Goal: Task Accomplishment & Management: Use online tool/utility

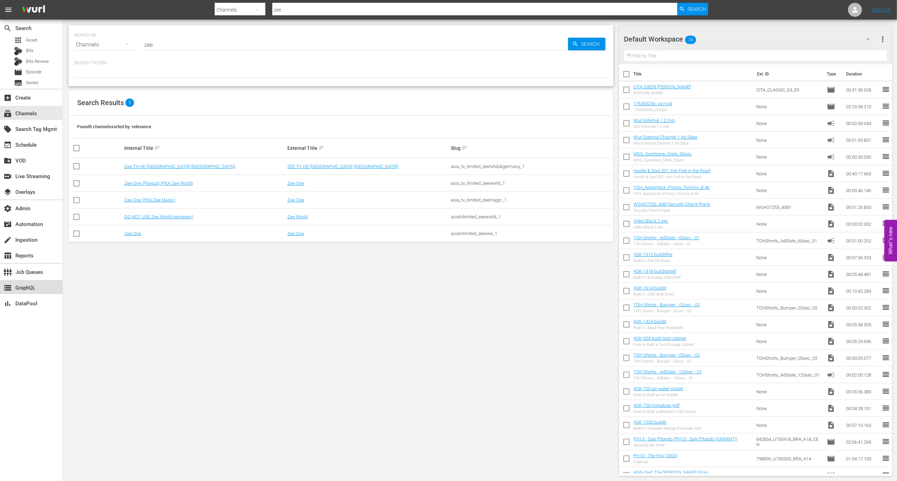
click at [45, 285] on div "storage GraphQL" at bounding box center [31, 287] width 63 height 14
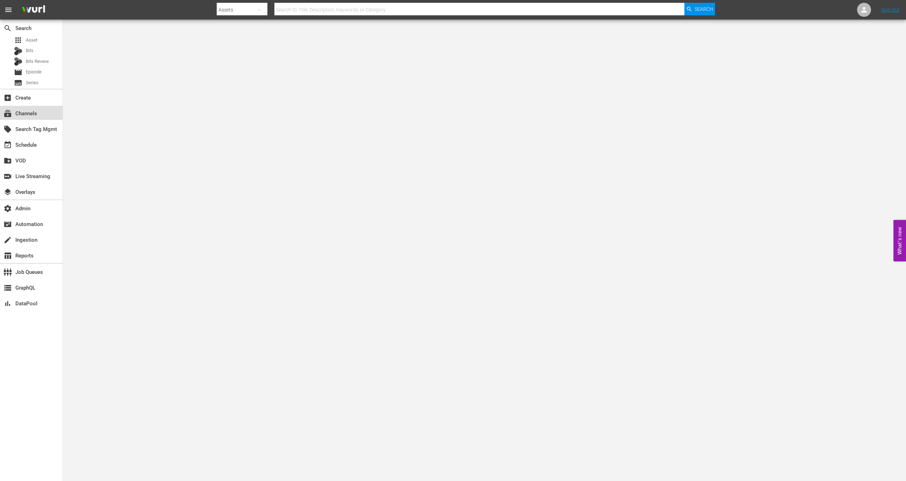
click at [37, 114] on div "subscriptions Channels" at bounding box center [19, 112] width 39 height 6
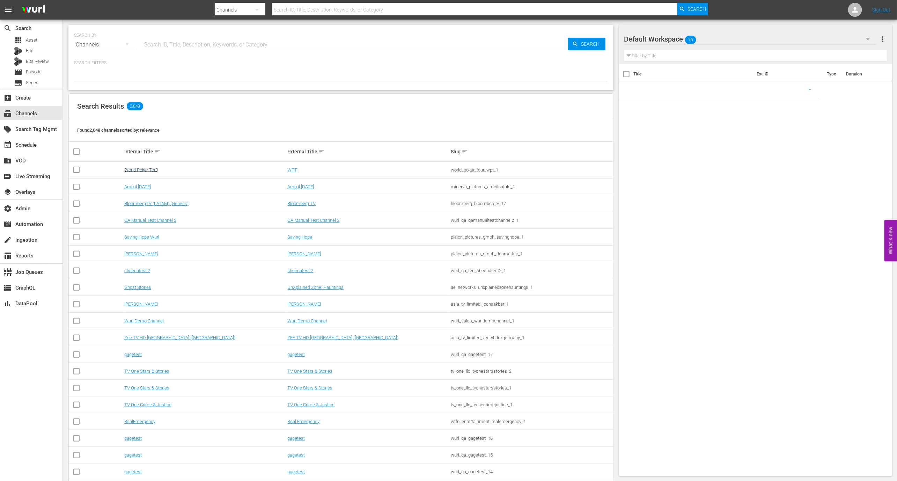
click at [133, 170] on link "World Poker Tour" at bounding box center [141, 169] width 34 height 5
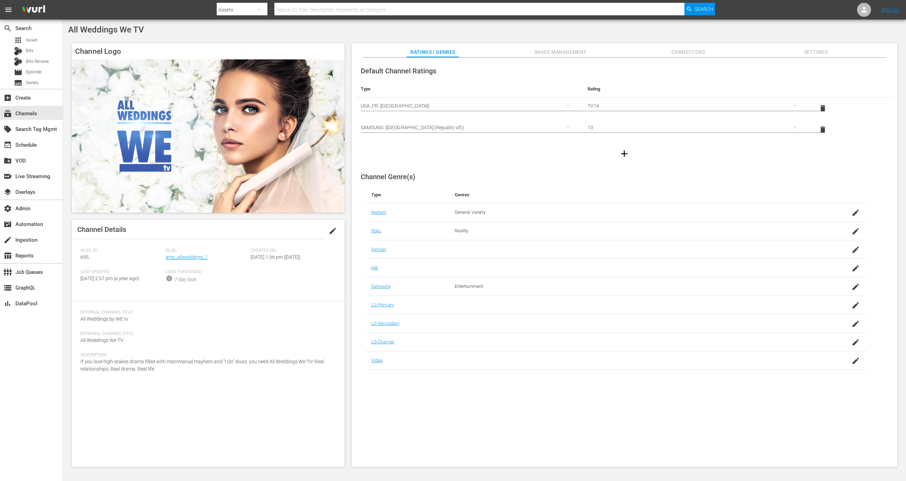
click at [196, 252] on span "Slug:" at bounding box center [207, 251] width 82 height 6
click at [196, 254] on link "amc_allweddings_1" at bounding box center [187, 257] width 42 height 6
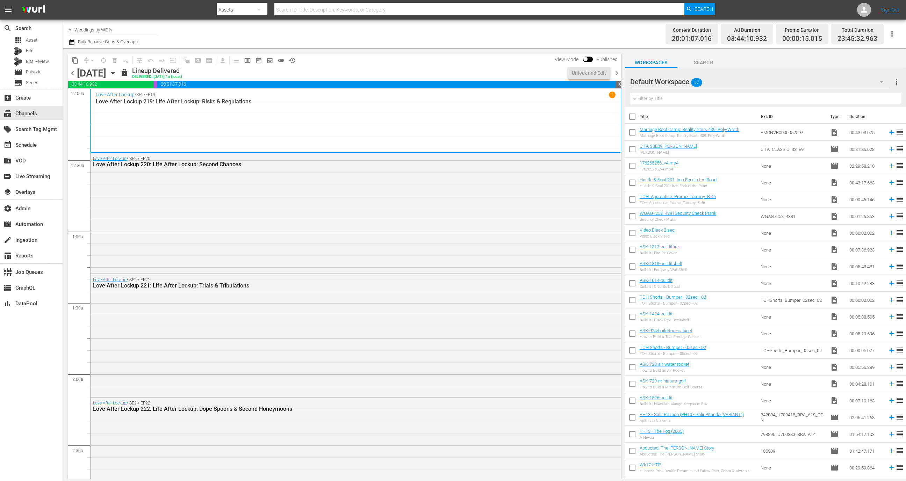
click at [117, 73] on icon "button" at bounding box center [113, 73] width 8 height 8
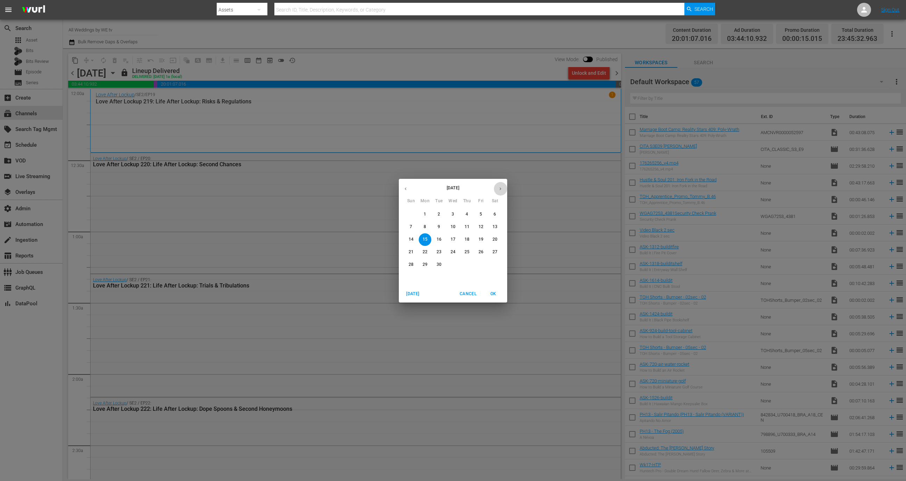
click at [503, 188] on button "button" at bounding box center [500, 189] width 14 height 14
click at [496, 191] on button "button" at bounding box center [500, 189] width 14 height 14
click at [429, 219] on button "1" at bounding box center [425, 214] width 13 height 13
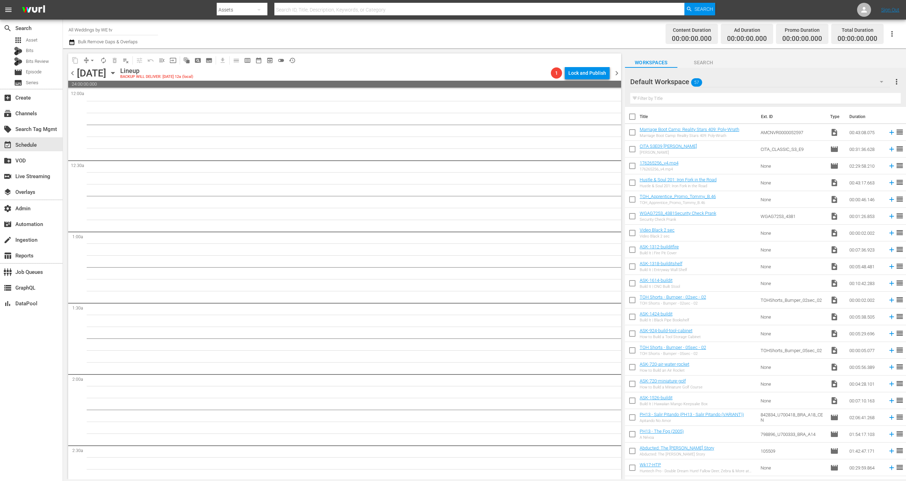
click at [612, 77] on span "chevron_right" at bounding box center [616, 73] width 9 height 9
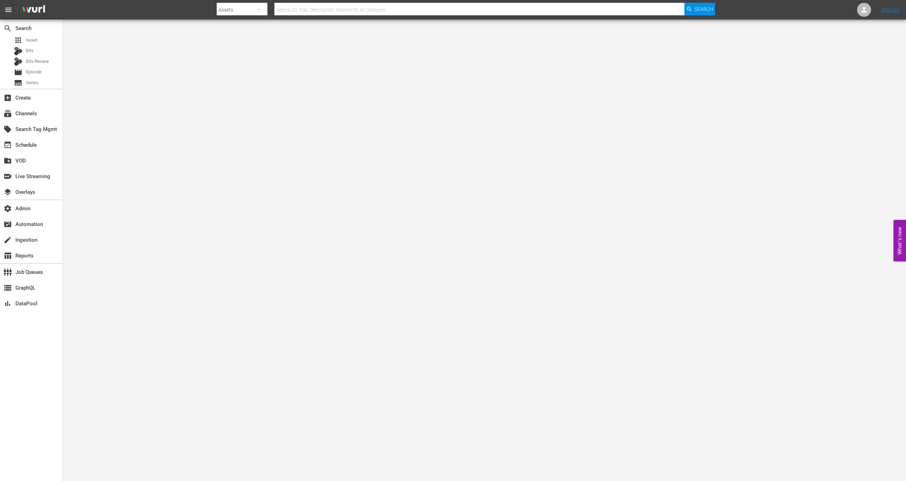
click at [28, 34] on div "search Search apps Asset Bits Bits Review movie Episode subtitles Series" at bounding box center [31, 54] width 63 height 69
click at [29, 38] on span "Asset" at bounding box center [32, 40] width 12 height 7
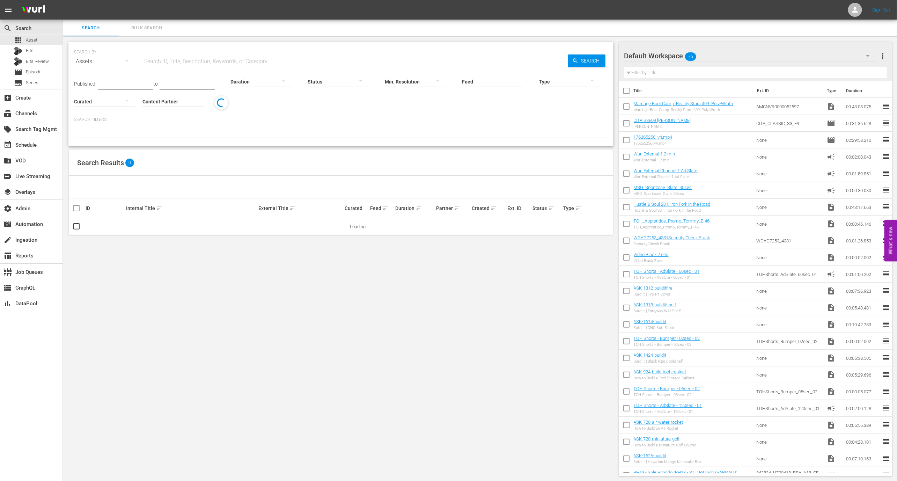
click at [165, 100] on input "Content Partner" at bounding box center [173, 101] width 61 height 25
type input "amc"
click at [44, 81] on div "subtitles Series" at bounding box center [31, 83] width 63 height 10
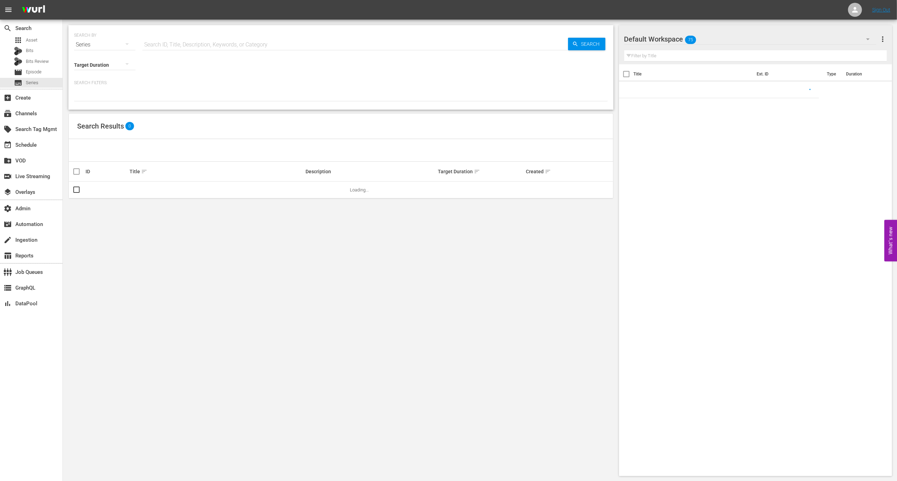
click at [193, 39] on input "text" at bounding box center [356, 44] width 426 height 17
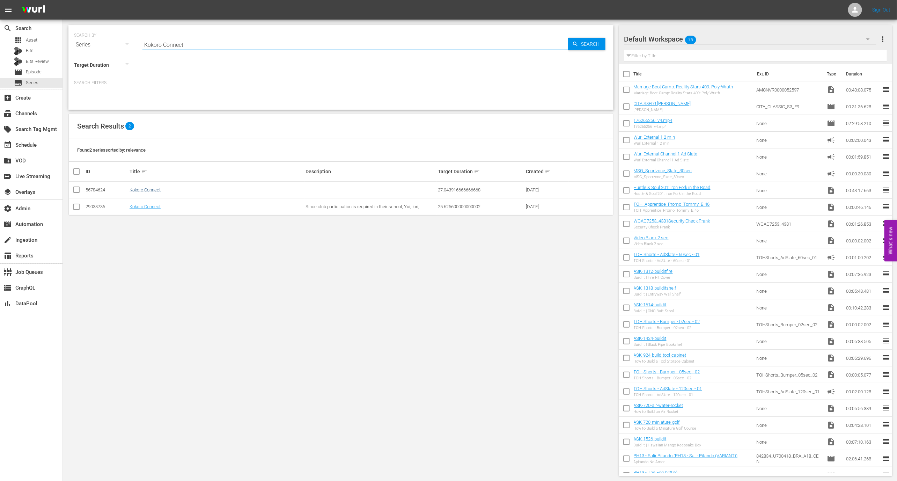
type input "Kokoro Connect"
click at [155, 192] on link "Kokoro Connect" at bounding box center [145, 189] width 31 height 5
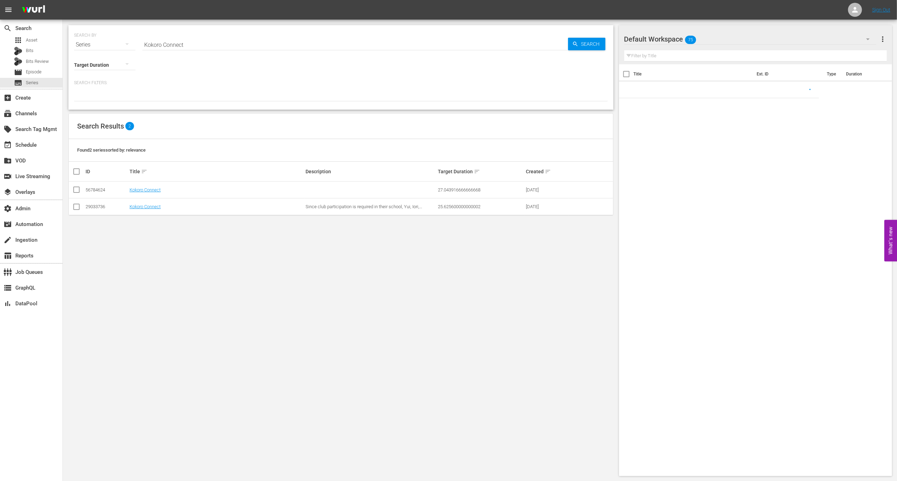
click at [134, 203] on td "Kokoro Connect" at bounding box center [217, 206] width 176 height 17
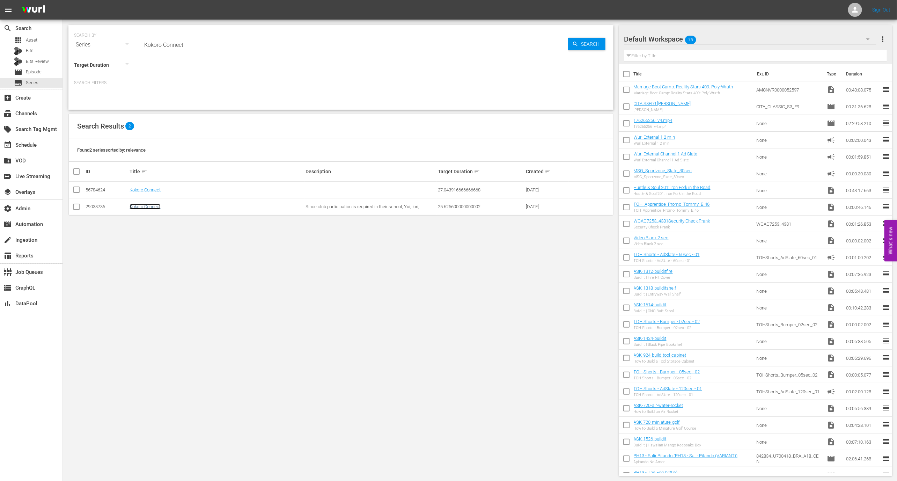
click at [138, 206] on link "Kokoro Connect" at bounding box center [145, 206] width 31 height 5
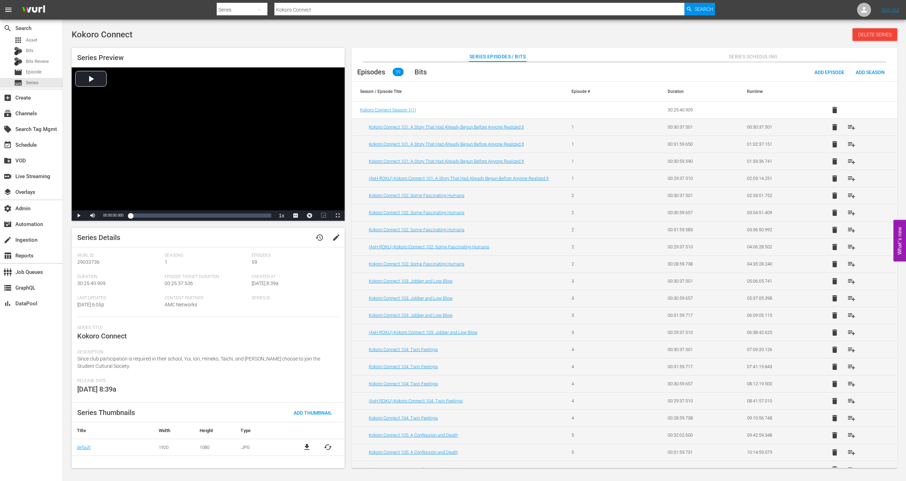
click at [419, 122] on td "Kokoro Connect 101: A Story That Had Already Begun Before Anyone Realized It" at bounding box center [456, 126] width 211 height 17
click at [419, 123] on td "Kokoro Connect 101: A Story That Had Already Begun Before Anyone Realized It" at bounding box center [456, 126] width 211 height 17
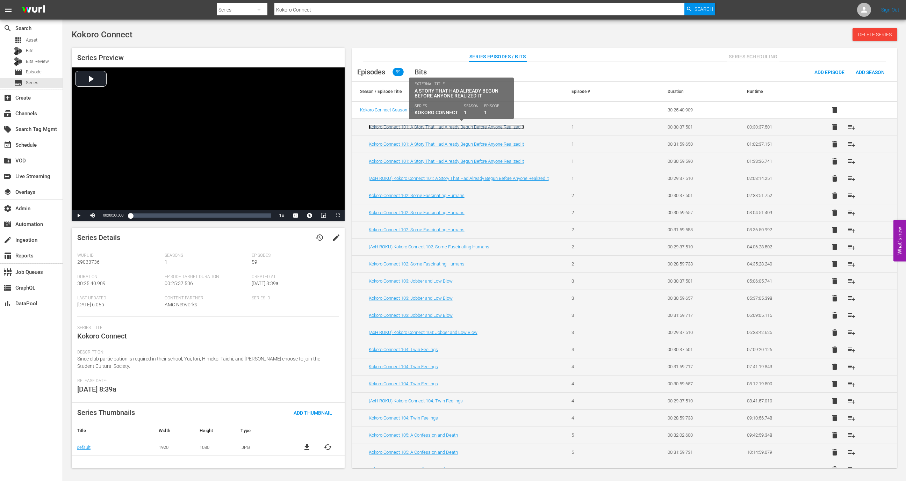
click at [419, 124] on link "Kokoro Connect 101: A Story That Had Already Begun Before Anyone Realized It" at bounding box center [446, 126] width 155 height 5
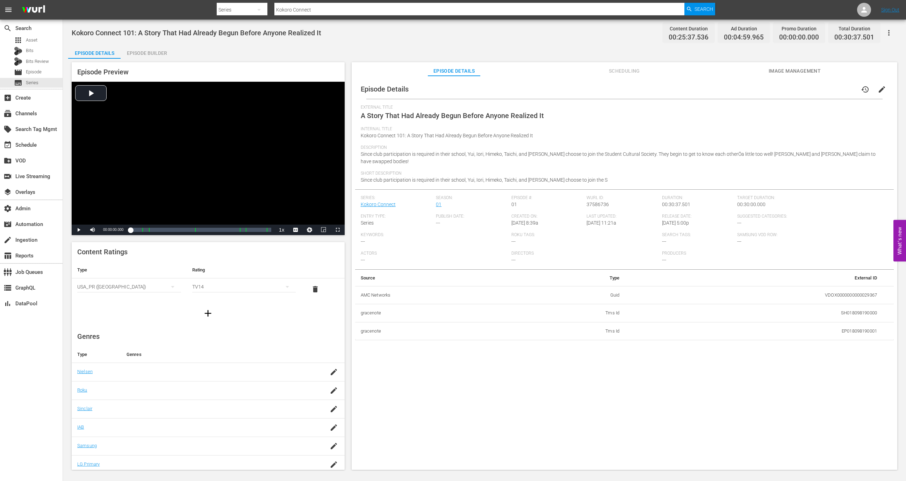
click at [160, 55] on div "Episode Builder" at bounding box center [147, 53] width 52 height 17
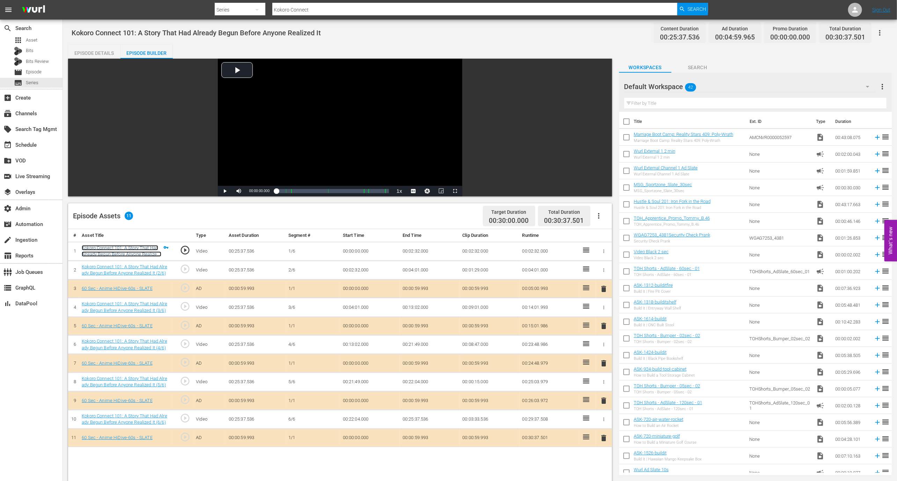
click at [122, 245] on link "Kokoro Connect 101: A Story That Had Already Begun Before Anyone Realized It (1…" at bounding box center [122, 254] width 80 height 18
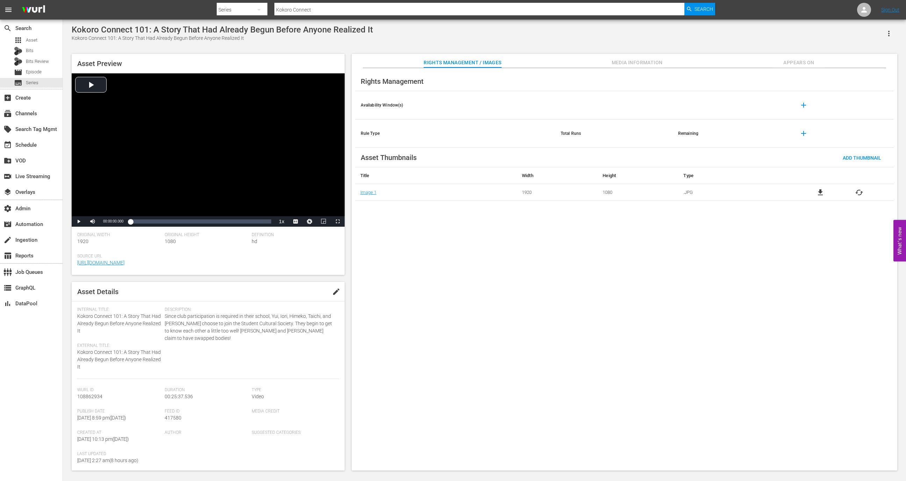
scroll to position [83, 0]
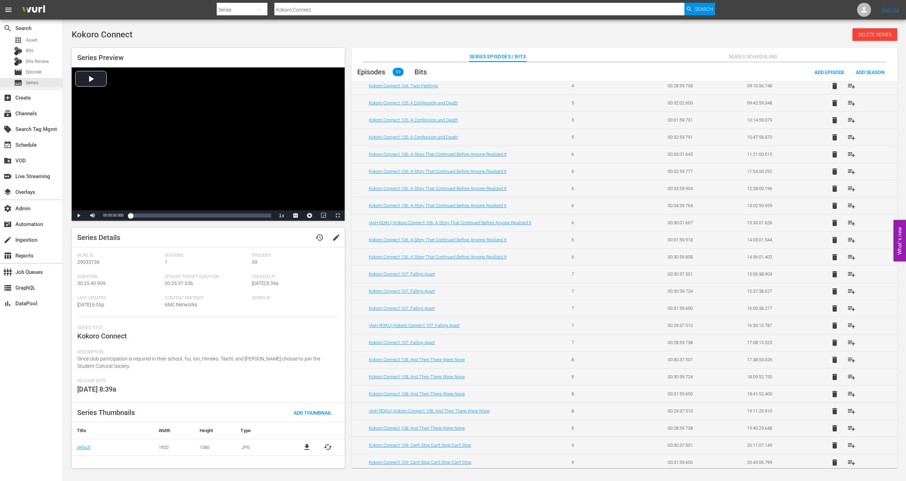
scroll to position [375, 0]
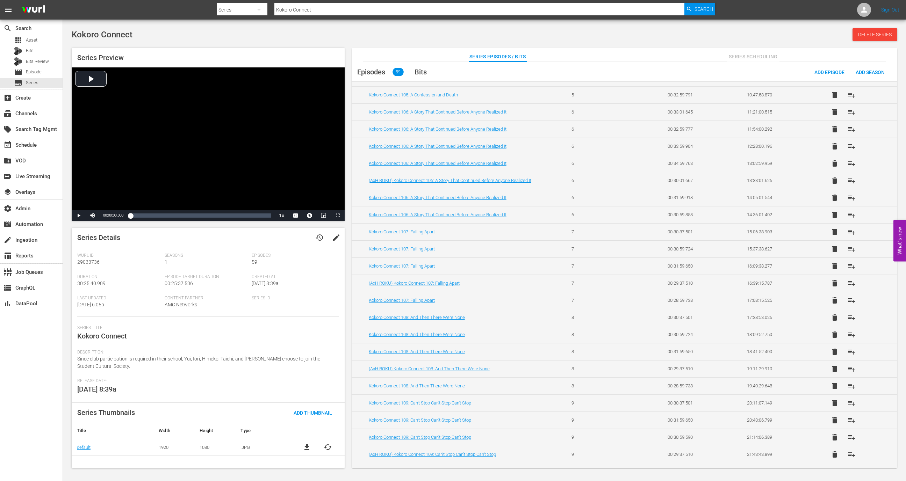
click at [402, 338] on td "Kokoro Connect 108: And Then There Were None" at bounding box center [456, 334] width 211 height 17
click at [402, 334] on td "Kokoro Connect 108: And Then There Were None" at bounding box center [456, 334] width 211 height 17
click at [402, 332] on link "Kokoro Connect 108: And Then There Were None" at bounding box center [417, 334] width 96 height 5
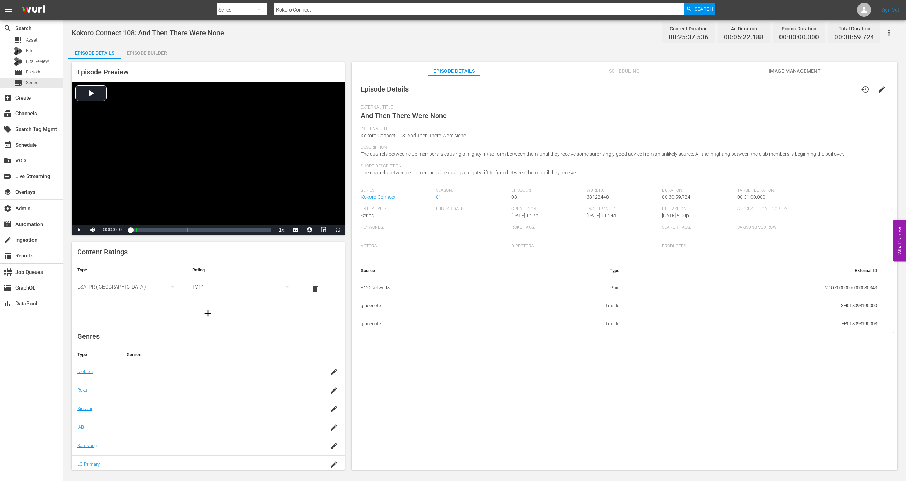
click at [612, 61] on div "Episode Preview Video Player is loading. Play Video Play Mute Current Time 00:0…" at bounding box center [484, 267] width 832 height 417
click at [615, 69] on span "Scheduling" at bounding box center [624, 71] width 52 height 9
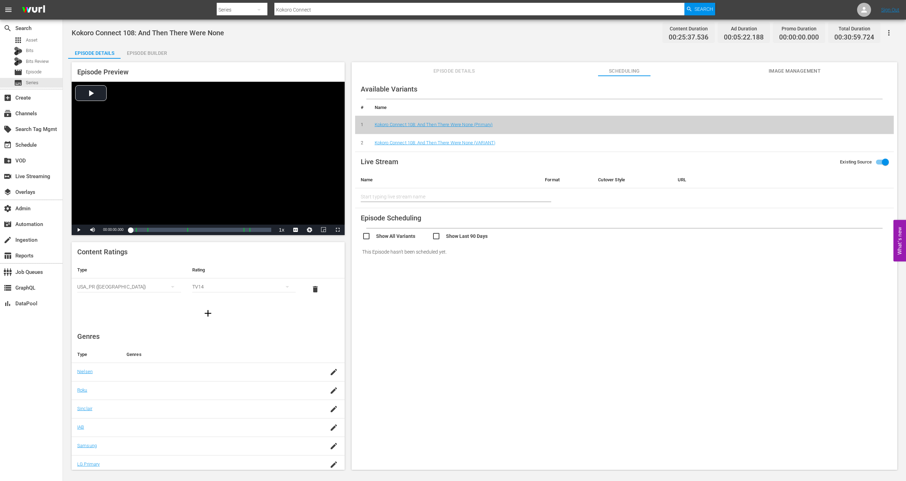
click at [155, 46] on div "Episode Builder" at bounding box center [147, 53] width 52 height 17
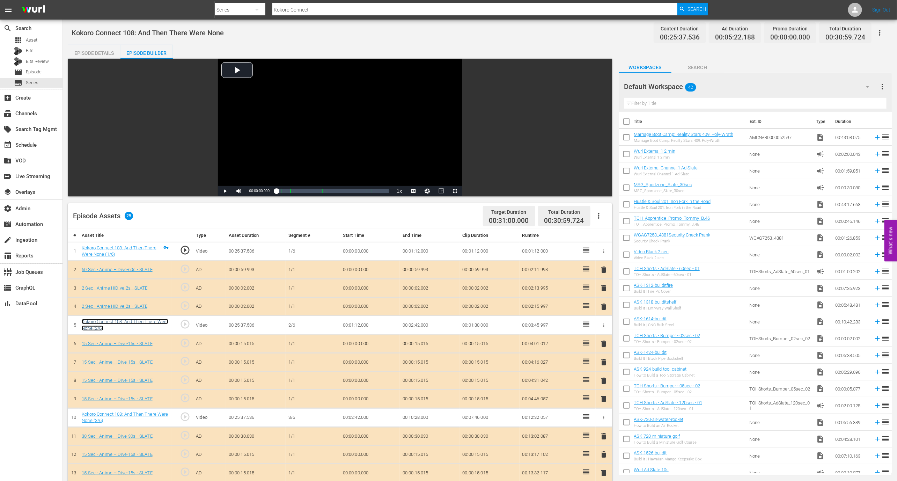
click at [130, 322] on link "Kokoro Connect 108: And Then There Were None (2/6)" at bounding box center [125, 325] width 86 height 12
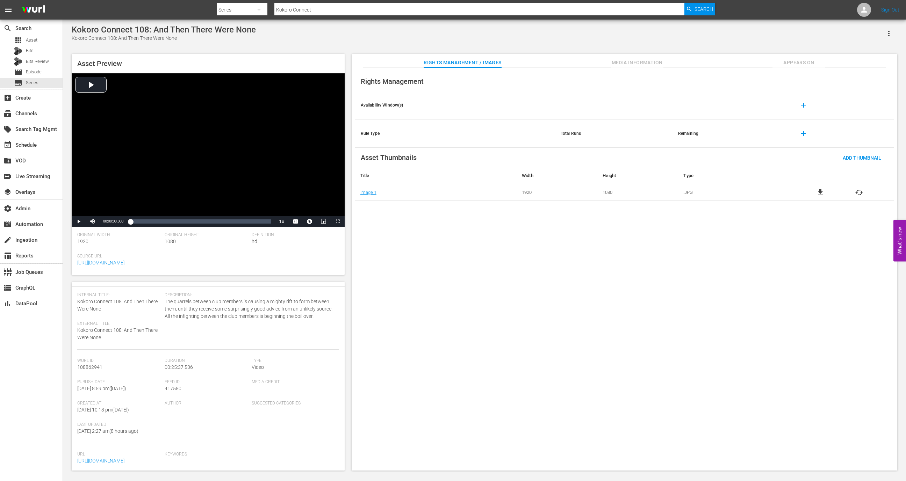
scroll to position [68, 0]
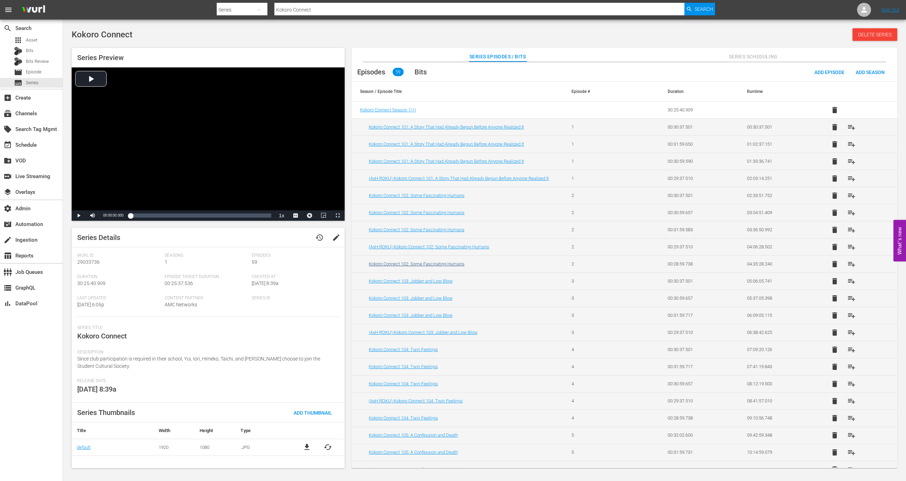
scroll to position [655, 0]
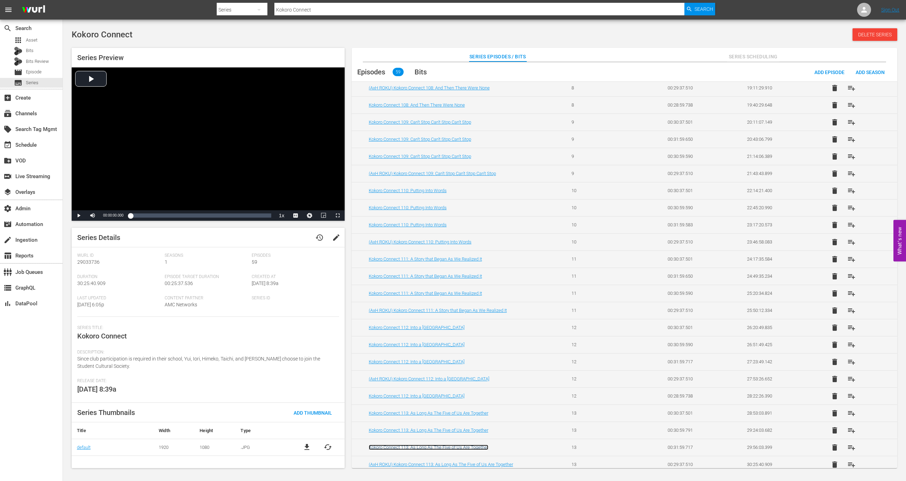
click at [419, 445] on link "Kokoro Connect 113: As Long As The Five of Us Are Together" at bounding box center [428, 447] width 119 height 5
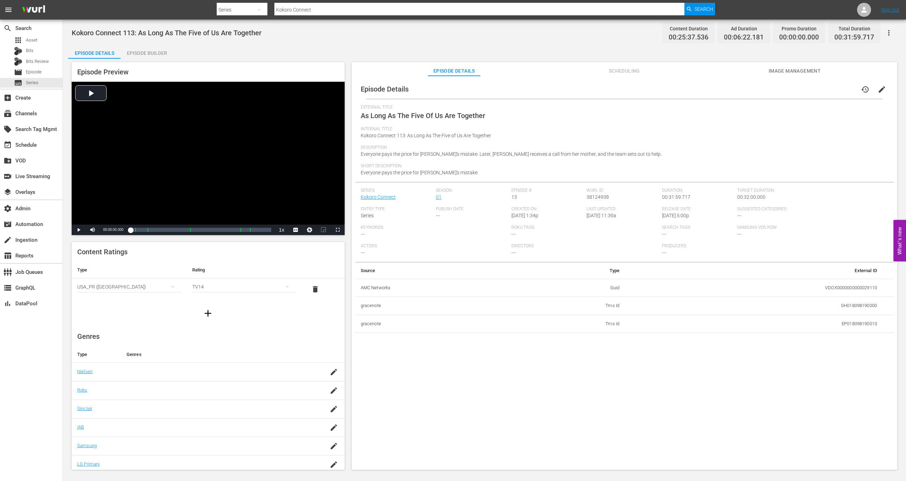
click at [145, 54] on div "Episode Builder" at bounding box center [147, 53] width 52 height 17
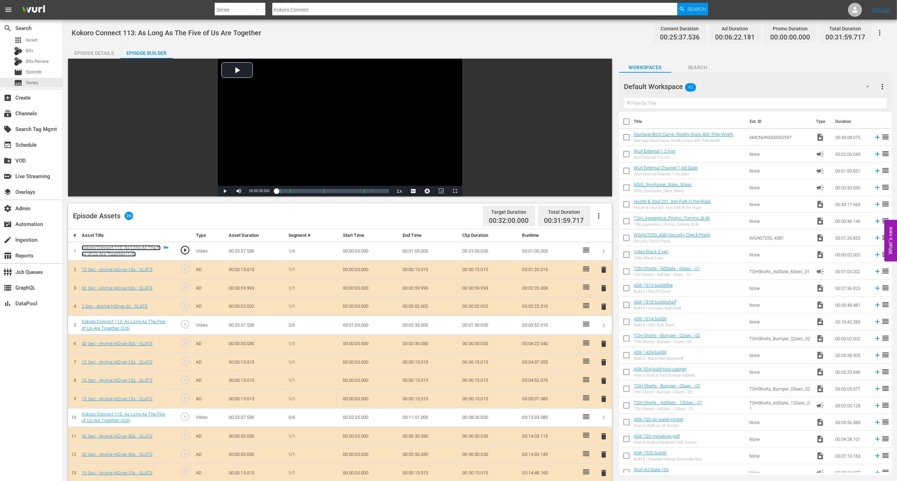
click at [126, 254] on link "Kokoro Connect 113: As Long As The Five of Us Are Together (1/6)" at bounding box center [121, 251] width 79 height 12
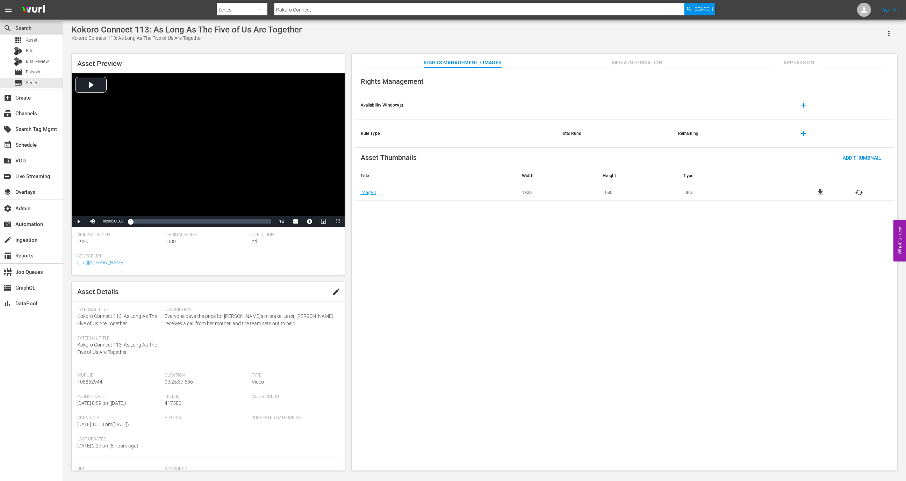
click at [26, 30] on div "search Search" at bounding box center [19, 27] width 39 height 6
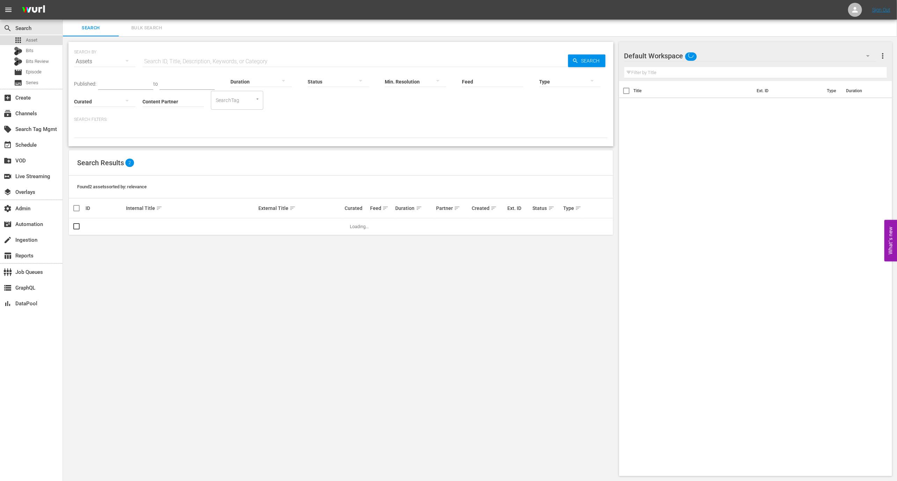
click at [27, 41] on span "Asset" at bounding box center [32, 40] width 12 height 7
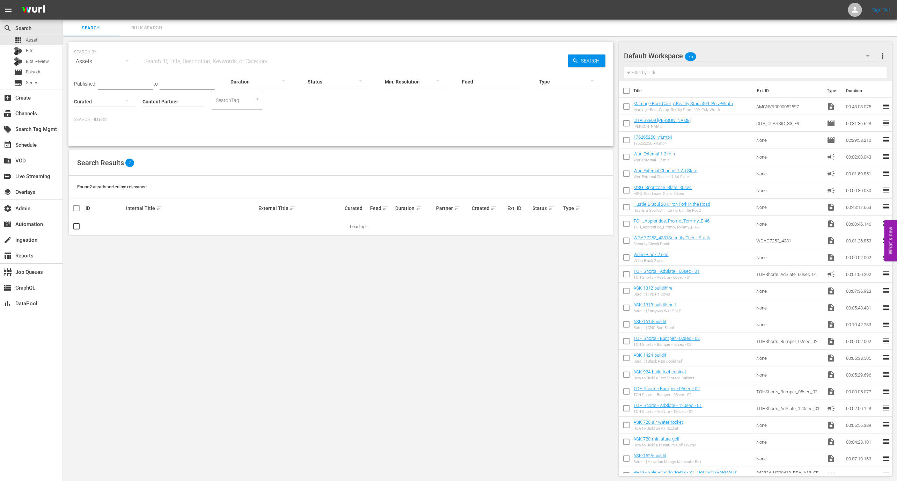
click at [173, 58] on input "text" at bounding box center [356, 61] width 426 height 17
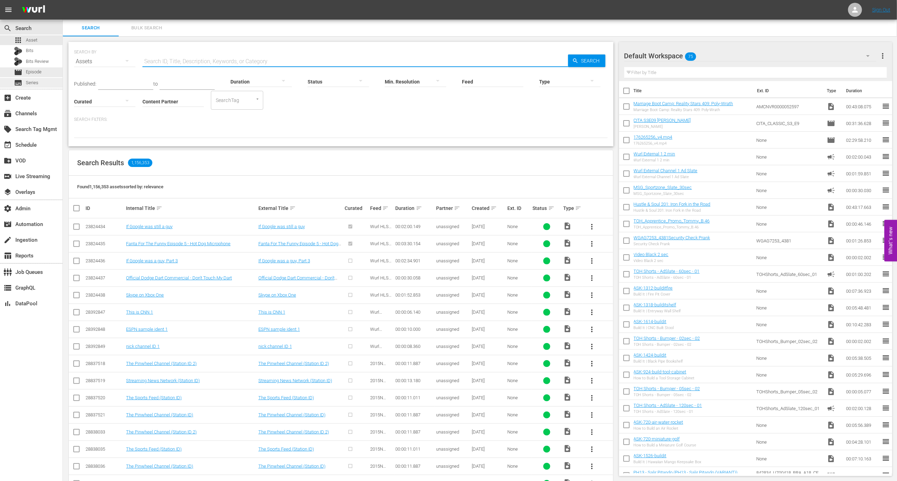
click at [43, 85] on div "subtitles Series" at bounding box center [31, 83] width 63 height 10
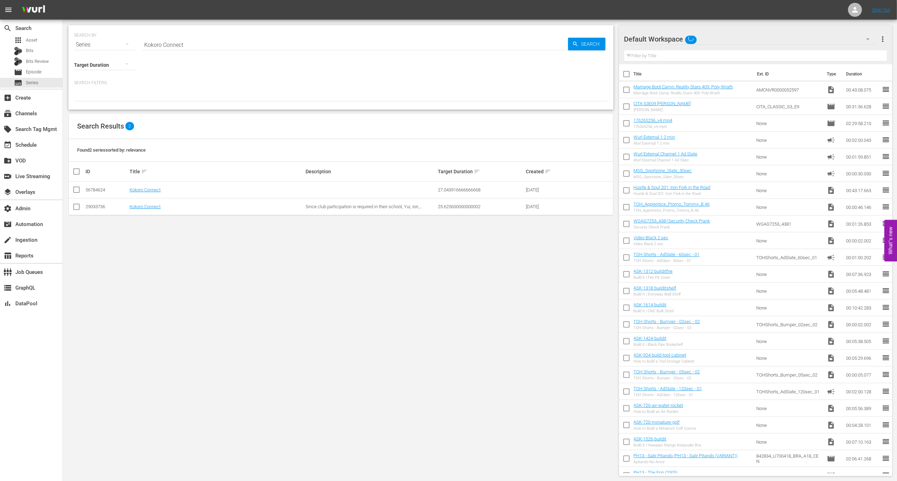
click at [203, 45] on input "Kokoro Connect" at bounding box center [356, 44] width 426 height 17
type input "Amagi"
click at [157, 204] on link "Amagi Brilliant Park" at bounding box center [149, 206] width 38 height 5
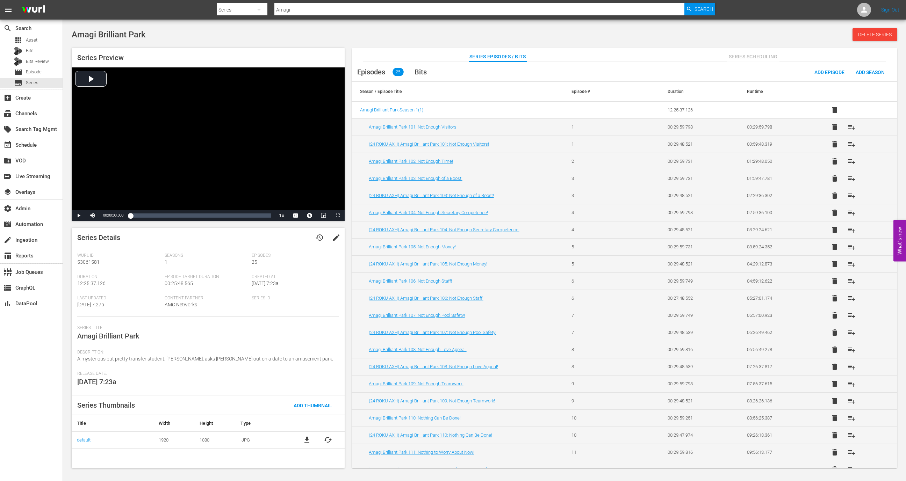
scroll to position [77, 0]
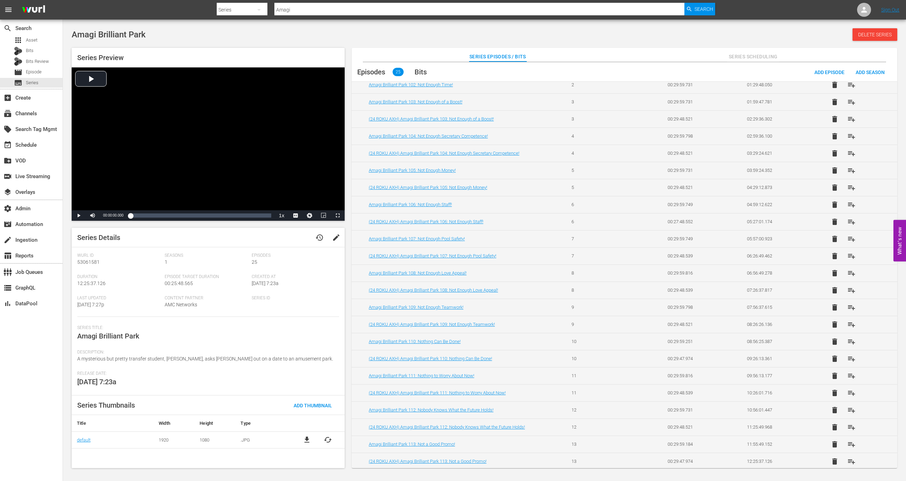
click at [438, 342] on td "Amagi Brilliant Park 110: Nothing Can Be Done!" at bounding box center [456, 341] width 211 height 17
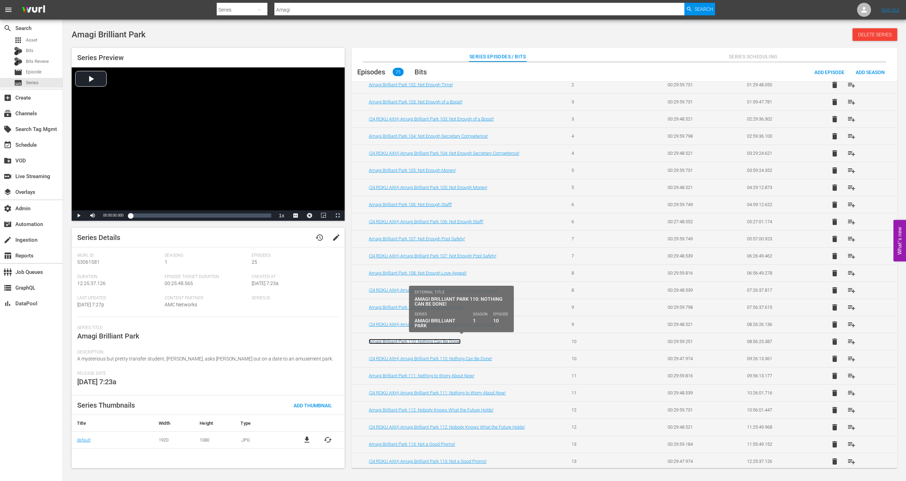
click at [438, 340] on link "Amagi Brilliant Park 110: Nothing Can Be Done!" at bounding box center [415, 341] width 92 height 5
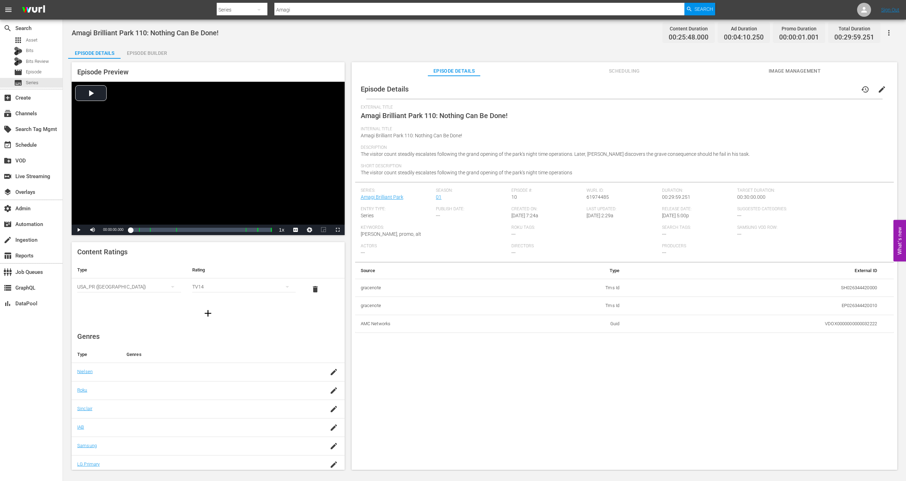
scroll to position [8, 0]
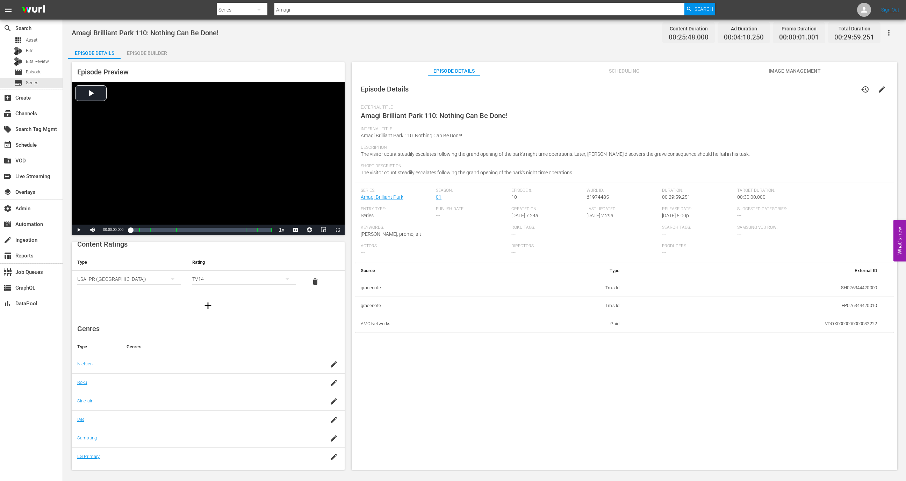
click at [165, 55] on div "Episode Builder" at bounding box center [147, 53] width 52 height 17
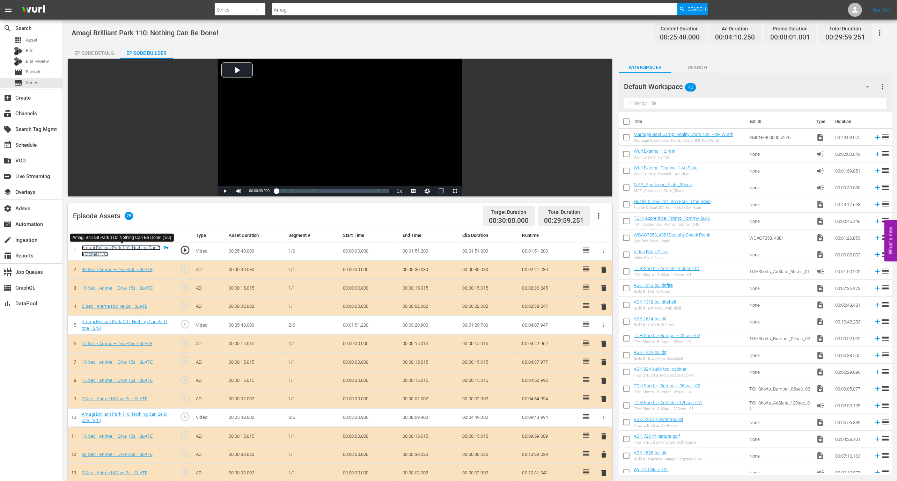
click at [119, 248] on link "Amagi Brilliant Park 110: Nothing Can Be Done! (1/6)" at bounding box center [121, 251] width 79 height 12
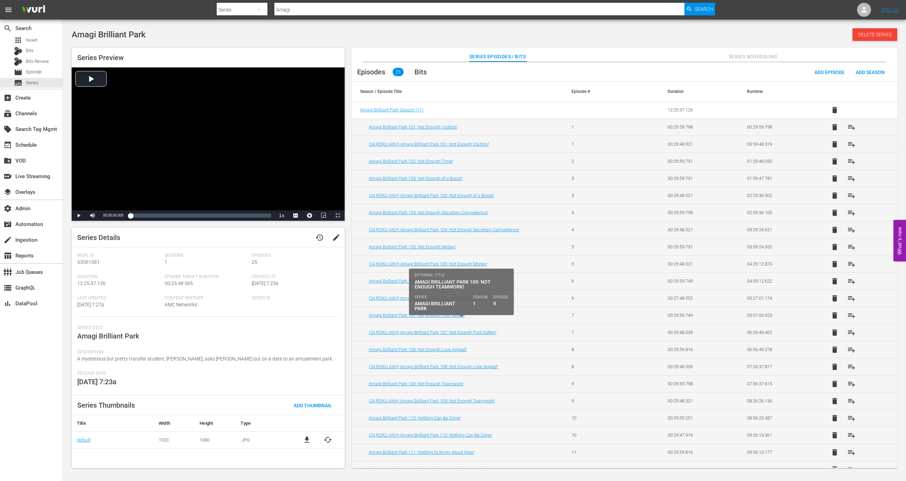
scroll to position [77, 0]
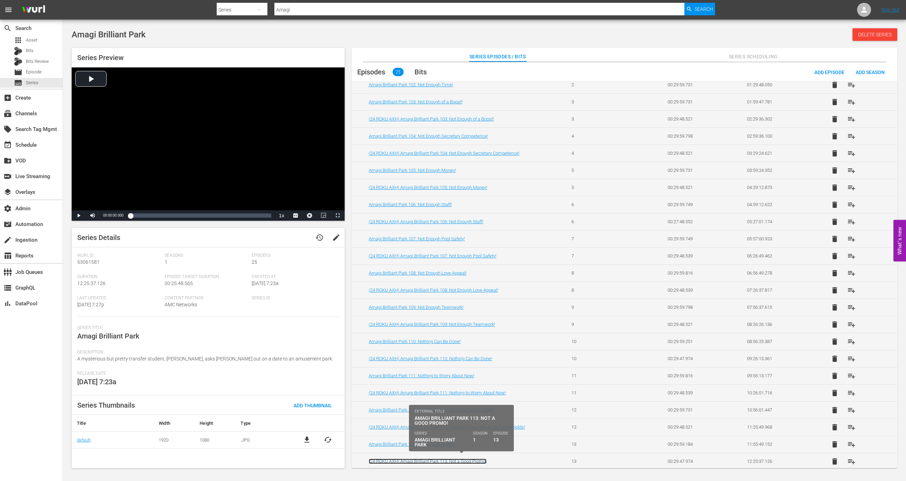
click at [457, 460] on link "(24 ROKU AXH) Amagi Brilliant Park 113: Not a Good Promo!" at bounding box center [428, 461] width 118 height 5
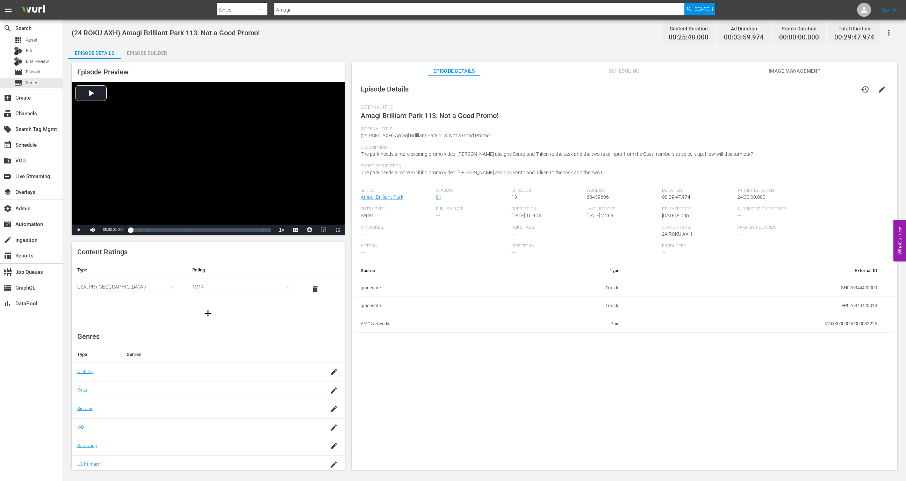
click at [123, 56] on div "Episode Builder" at bounding box center [147, 53] width 52 height 17
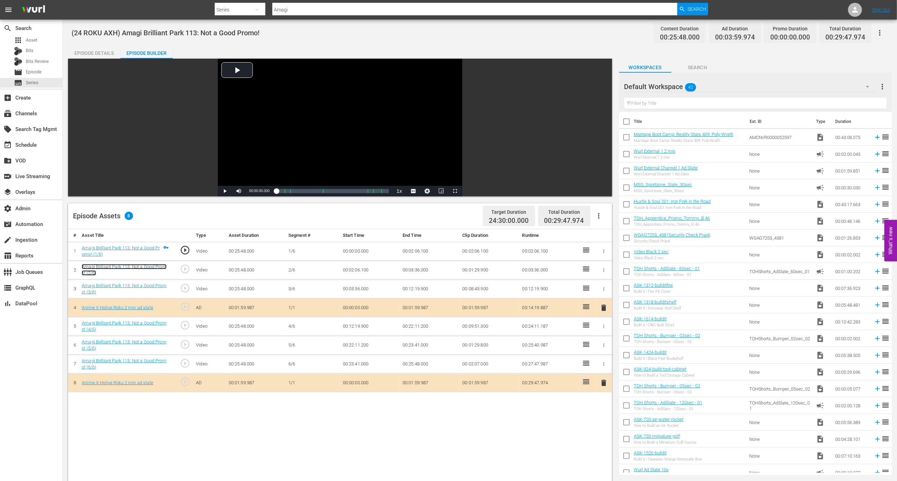
click at [147, 267] on link "Amagi Brilliant Park 113: Not a Good Promo! (2/6)" at bounding box center [124, 270] width 85 height 12
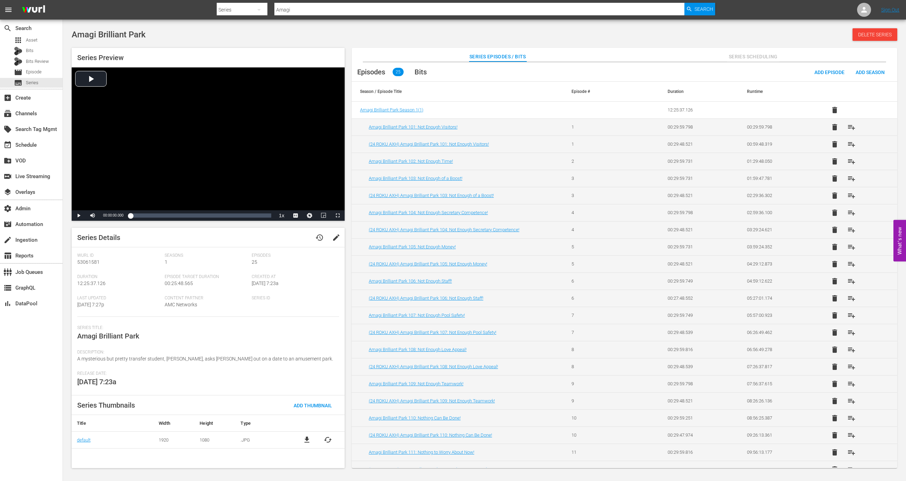
click at [421, 123] on td "Amagi Brilliant Park 101: Not Enough Visitors!" at bounding box center [456, 126] width 211 height 17
click at [421, 124] on link "Amagi Brilliant Park 101: Not Enough Visitors!" at bounding box center [413, 126] width 89 height 5
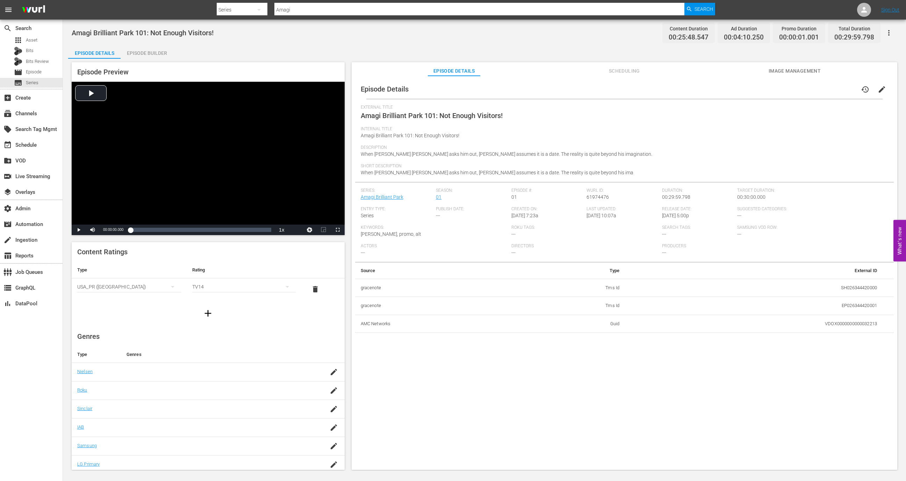
click at [142, 50] on div "Episode Builder" at bounding box center [147, 53] width 52 height 17
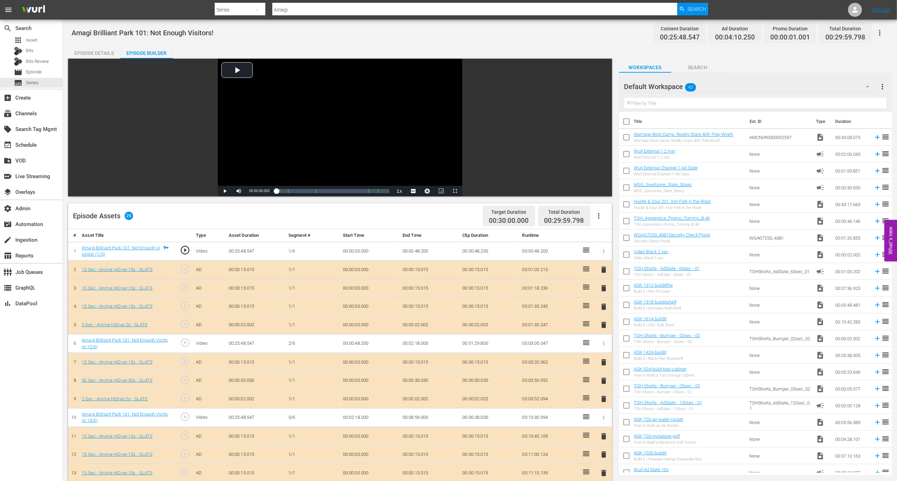
click at [130, 253] on div "Amagi Brilliant Park 101: Not Enough Visitors! (1/6)" at bounding box center [122, 251] width 80 height 13
click at [130, 245] on link "Amagi Brilliant Park 101: Not Enough Visitors! (1/6)" at bounding box center [121, 251] width 78 height 12
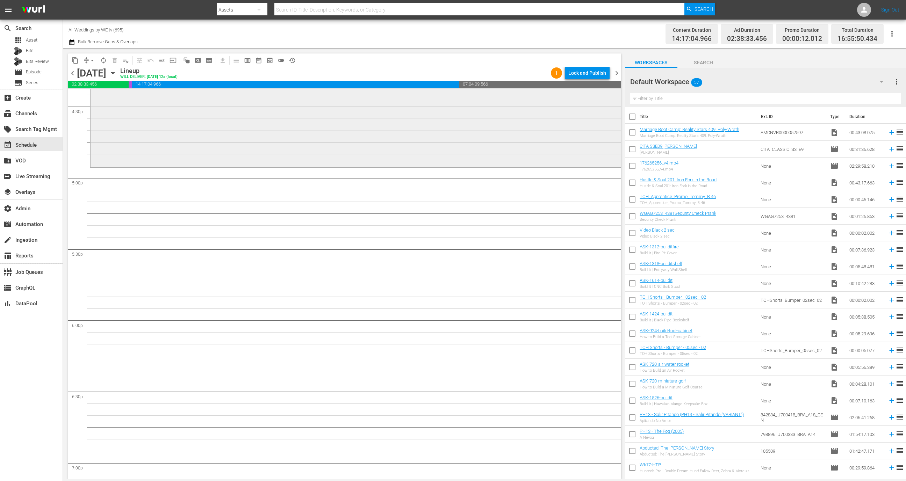
scroll to position [2205, 0]
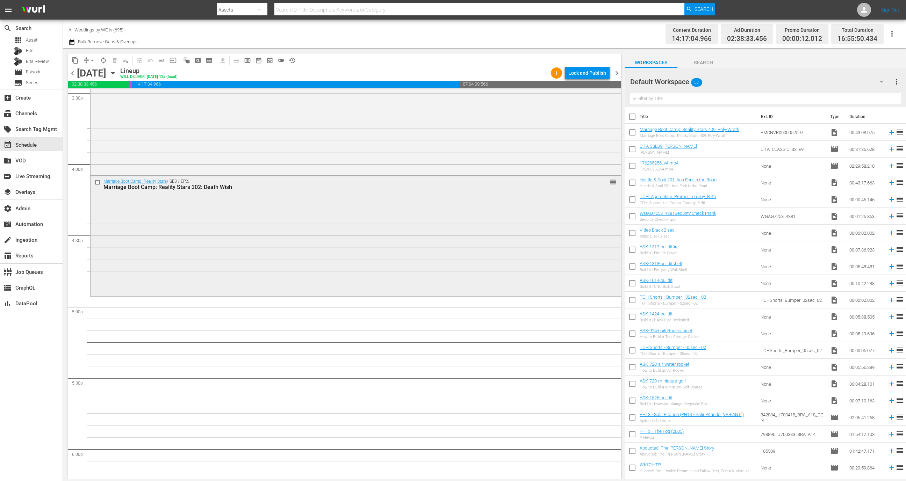
click at [308, 266] on div "Marriage Boot Camp: Reality Stars / SE3 / EP2: Marriage Boot Camp: Reality Star…" at bounding box center [355, 235] width 530 height 119
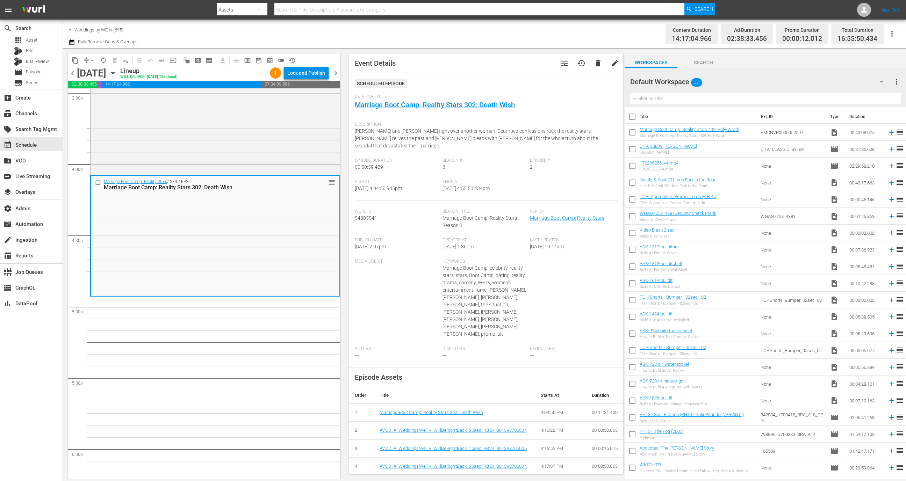
click at [446, 109] on div "External Title Marriage Boot Camp: Reality Stars 302: Death Wish" at bounding box center [486, 106] width 263 height 24
click at [448, 109] on link "Marriage Boot Camp: Reality Stars 302: Death Wish" at bounding box center [435, 105] width 160 height 8
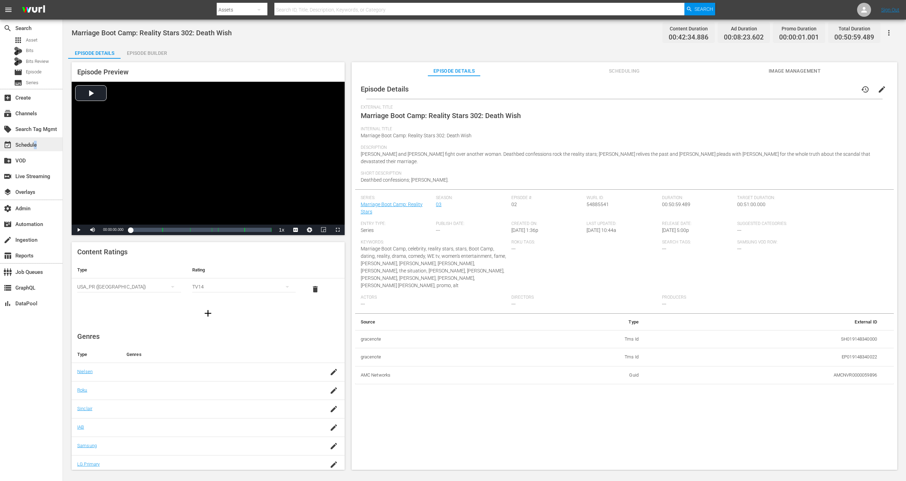
click at [35, 143] on div "event_available Schedule" at bounding box center [19, 144] width 39 height 6
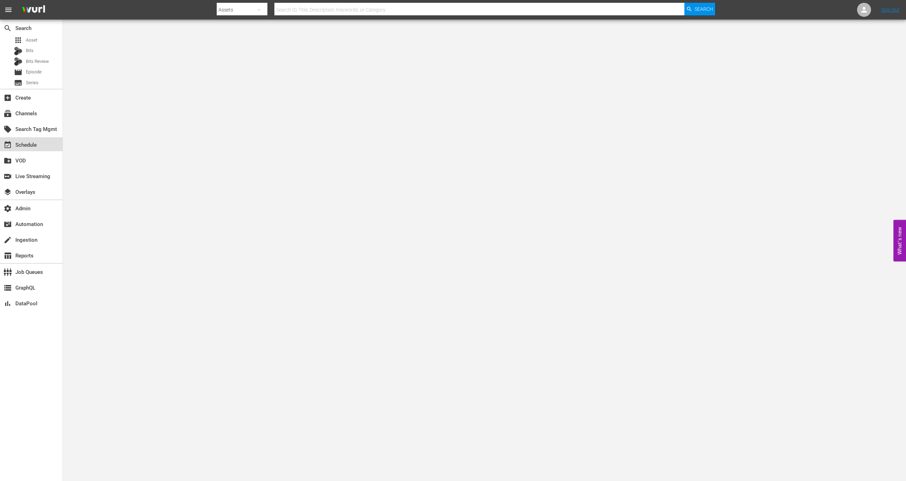
click at [30, 147] on div "event_available Schedule" at bounding box center [19, 144] width 39 height 6
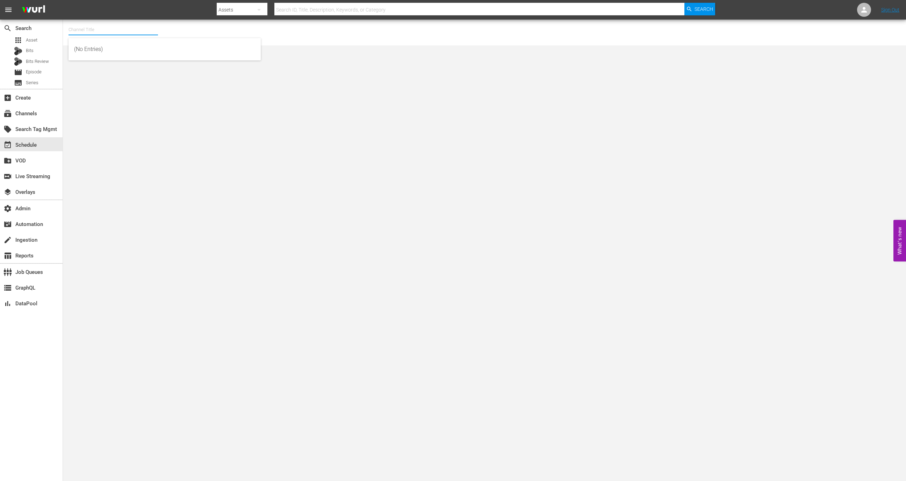
click at [109, 32] on input "text" at bounding box center [112, 29] width 89 height 17
click at [116, 46] on div "GFN Soccer (2093 - global_fan_tv_gfnsoccer_1)" at bounding box center [164, 49] width 181 height 17
type input "GFN Soccer (2093 - global_fan_tv_gfnsoccer_1)"
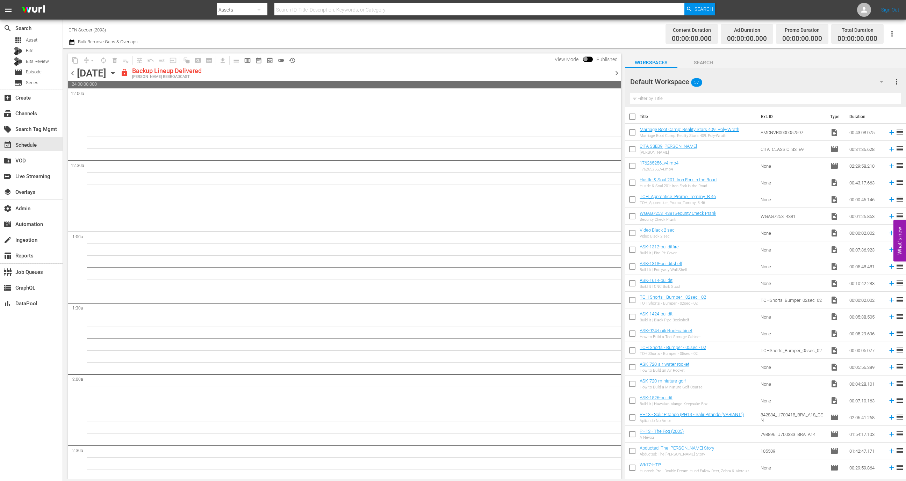
click at [117, 71] on icon "button" at bounding box center [113, 73] width 8 height 8
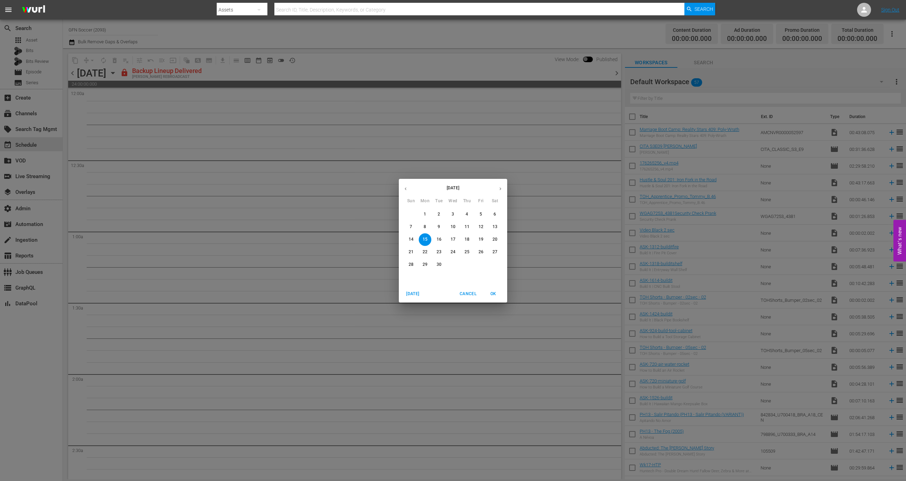
click at [567, 134] on div "September 2025 Sun Mon Tue Wed Thu Fri Sat 31 1 2 3 4 5 6 7 8 9 10 11 12 13 14 …" at bounding box center [453, 240] width 906 height 481
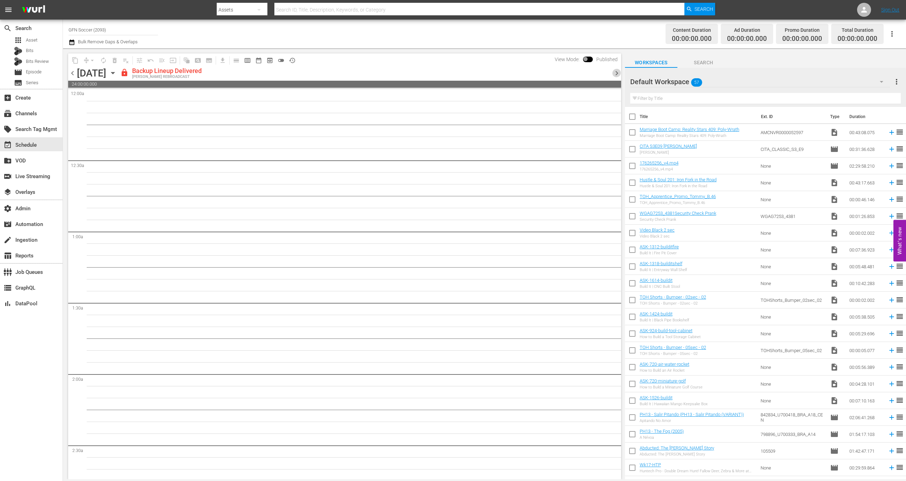
click at [603, 75] on span "chevron_right" at bounding box center [616, 73] width 9 height 9
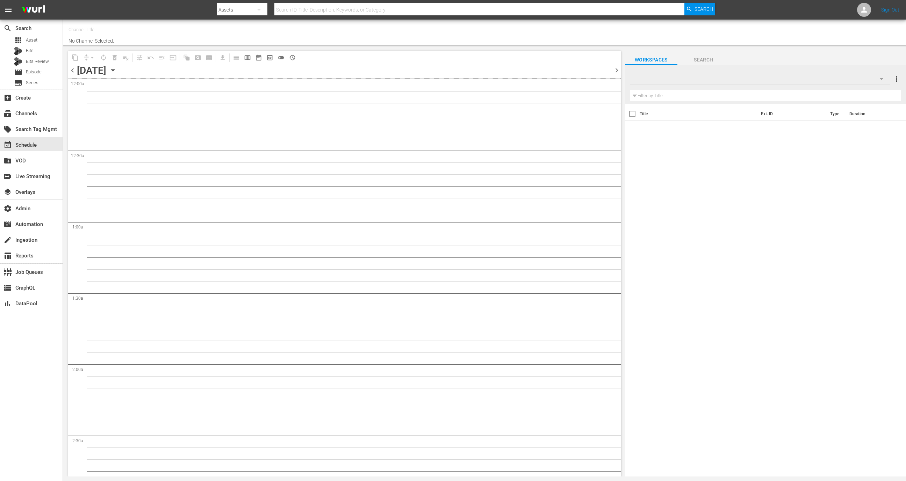
type input "All Weddings by WE tv (695)"
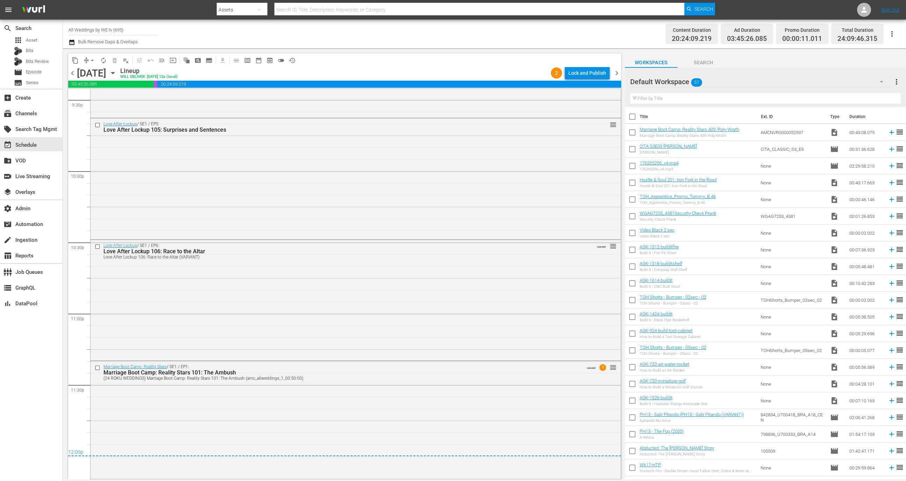
scroll to position [3054, 0]
click at [127, 58] on span "playlist_remove_outlined" at bounding box center [125, 60] width 7 height 7
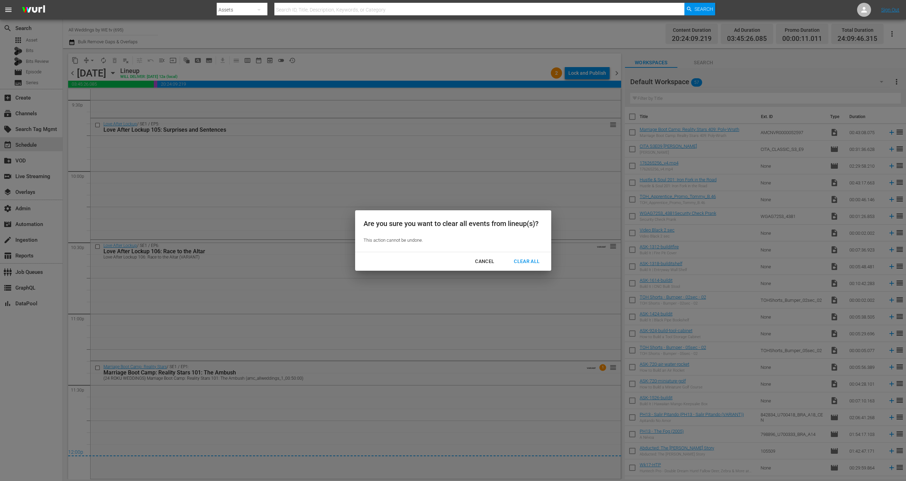
click at [530, 255] on div "Cancel Clear All" at bounding box center [453, 261] width 196 height 19
click at [530, 256] on button "Clear All" at bounding box center [526, 261] width 43 height 13
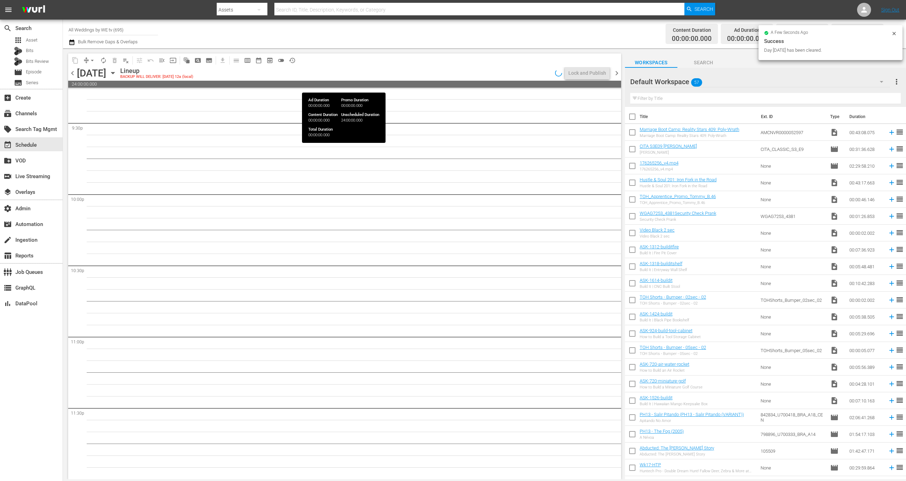
scroll to position [3030, 0]
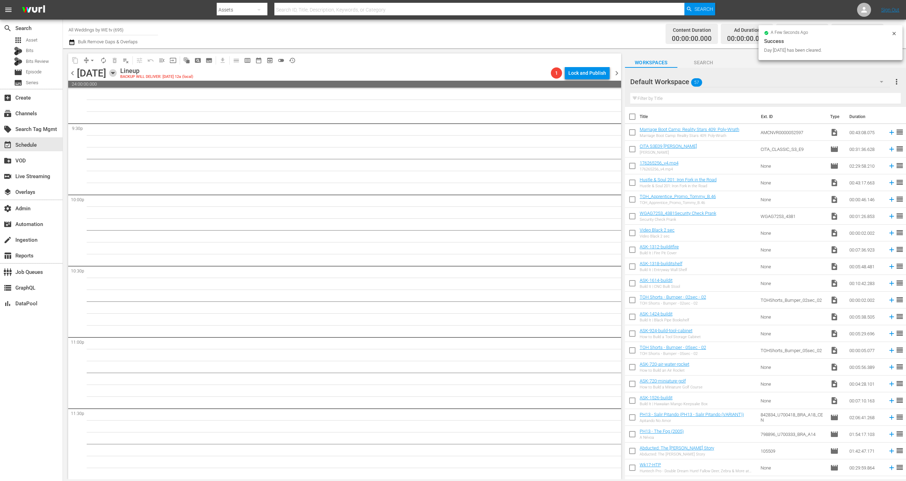
click at [117, 70] on icon "button" at bounding box center [113, 73] width 8 height 8
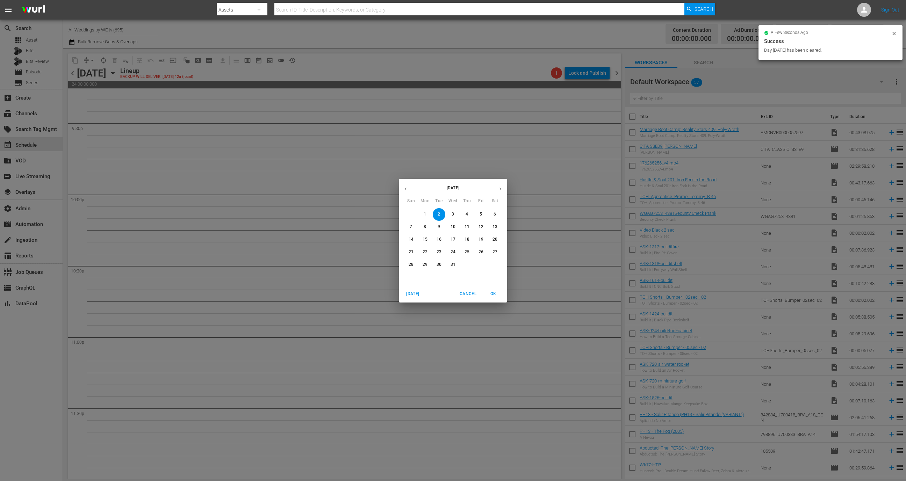
click at [408, 186] on button "button" at bounding box center [406, 189] width 14 height 14
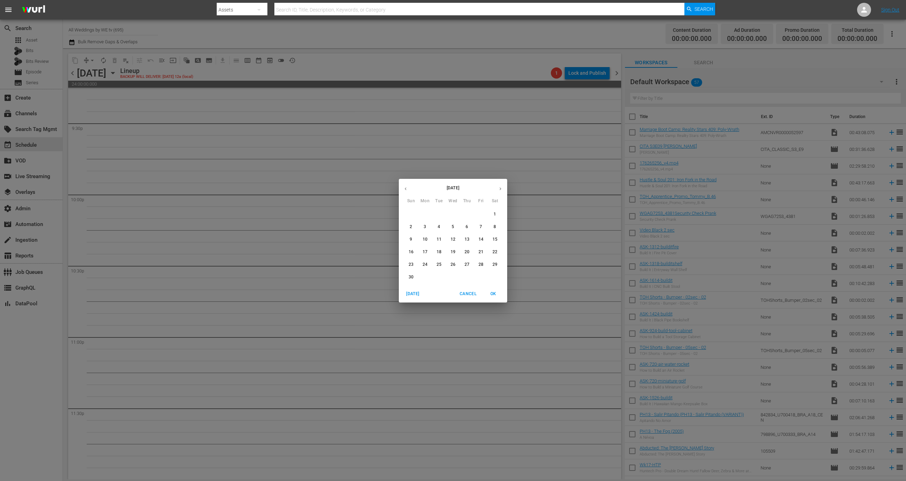
click at [409, 186] on button "button" at bounding box center [406, 189] width 14 height 14
click at [468, 216] on span "2" at bounding box center [466, 214] width 13 height 6
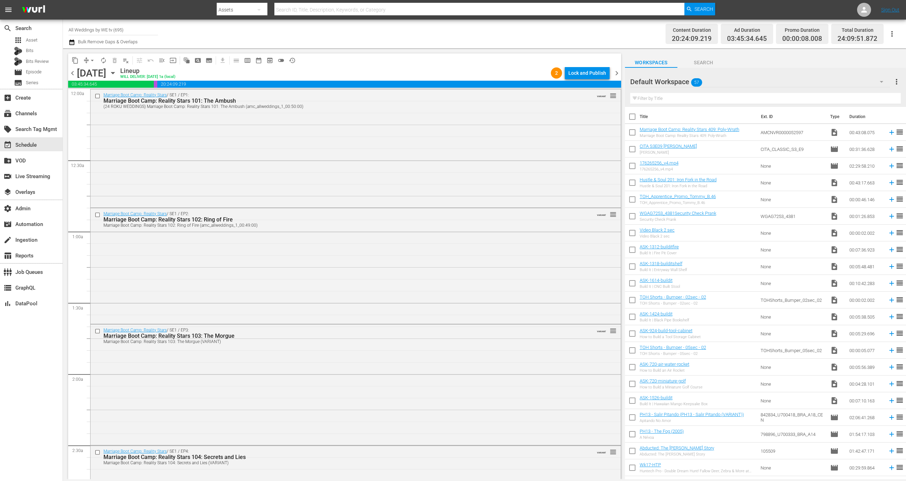
click at [72, 77] on span "chevron_left" at bounding box center [72, 73] width 9 height 9
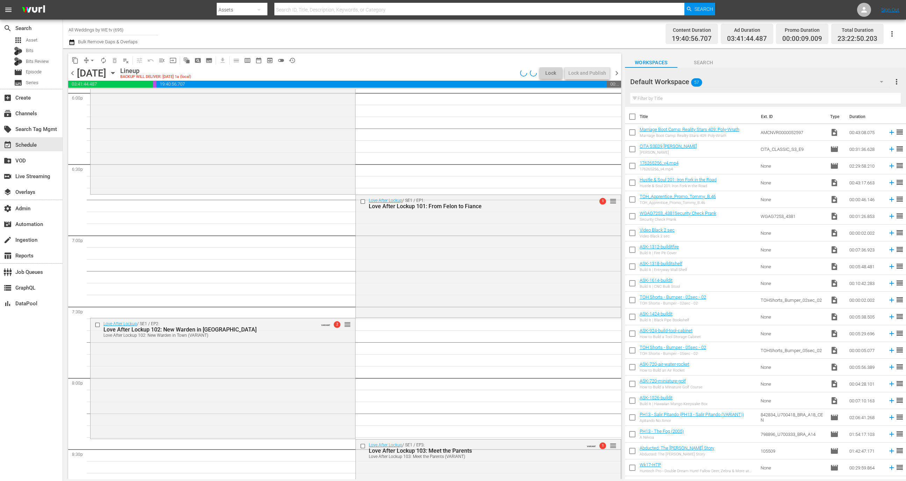
scroll to position [3030, 0]
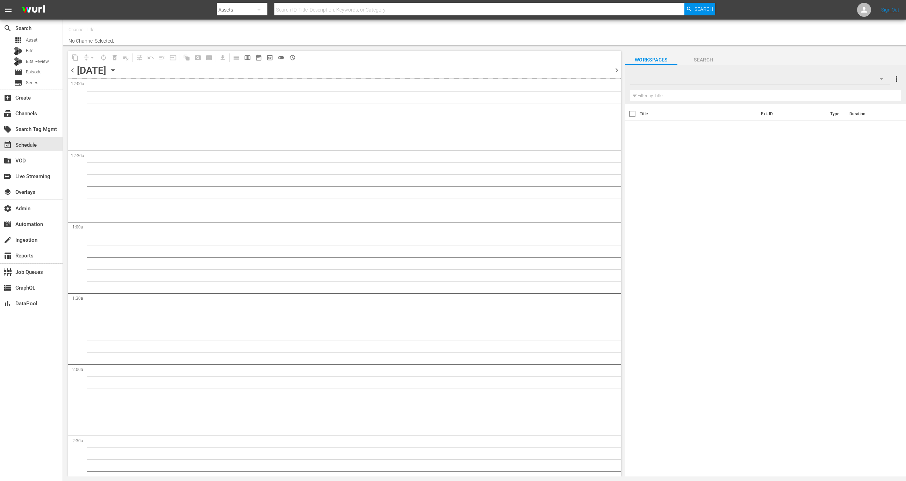
type input "All Weddings by WE tv (695)"
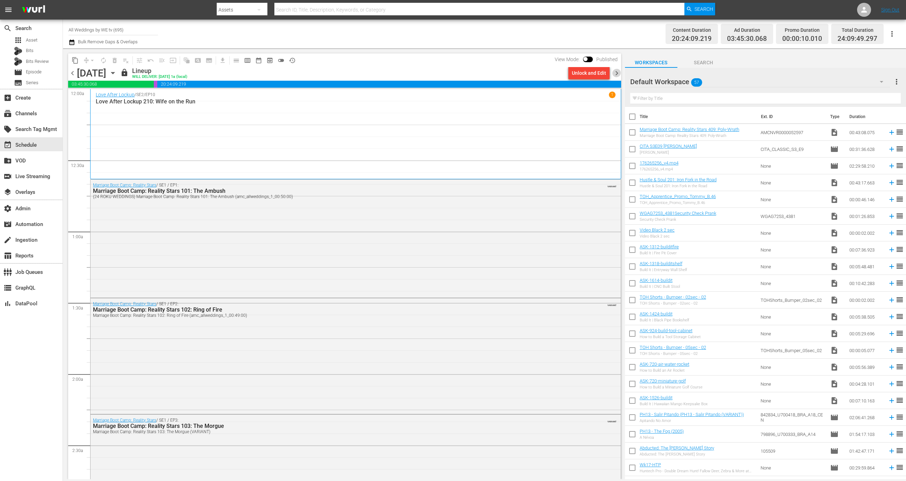
click at [618, 70] on span "chevron_right" at bounding box center [616, 73] width 9 height 9
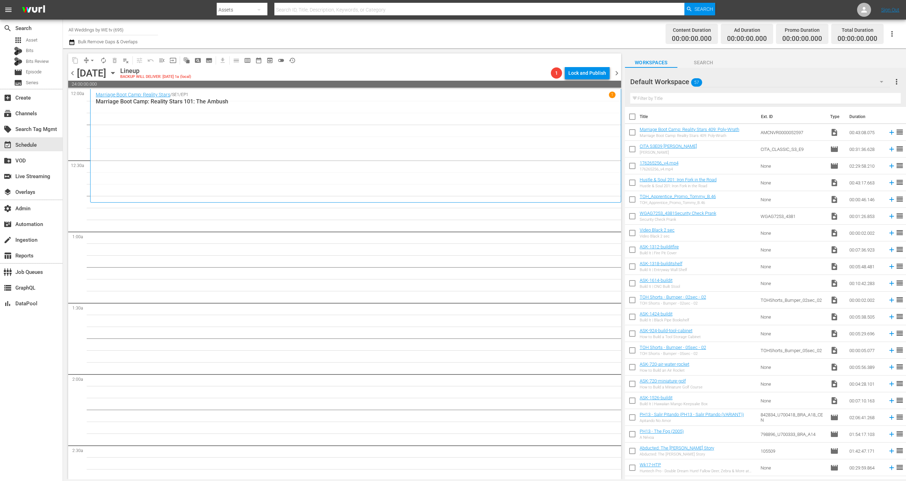
click at [351, 174] on div "Marriage Boot Camp: Reality Stars / SE1 / EP1 1 Marriage Boot Camp: Reality Sta…" at bounding box center [355, 146] width 519 height 108
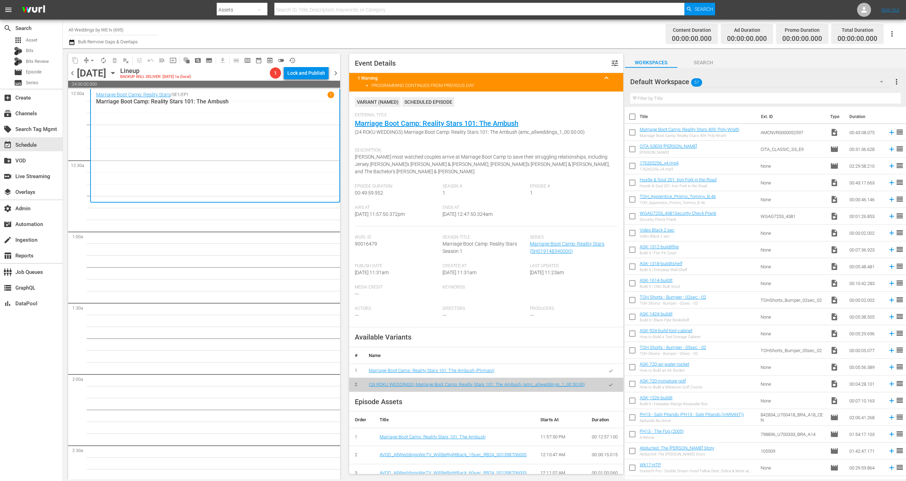
click at [72, 73] on span "chevron_left" at bounding box center [72, 73] width 9 height 9
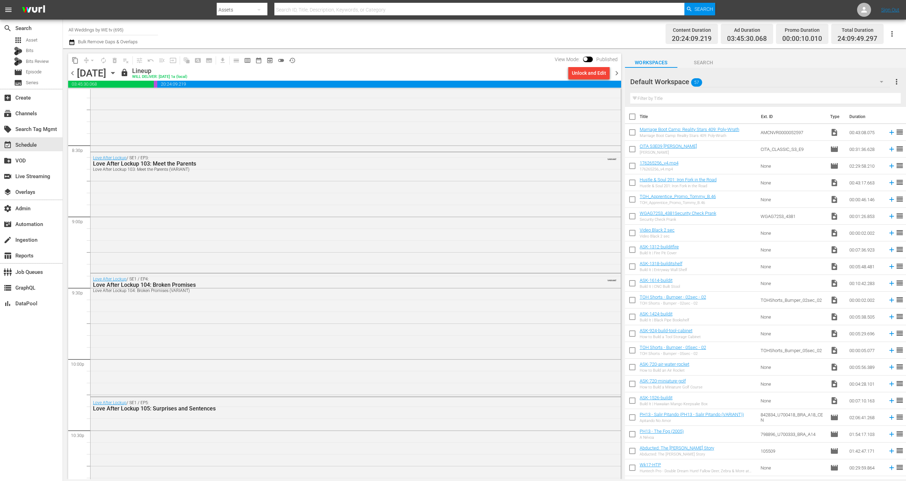
scroll to position [3144, 0]
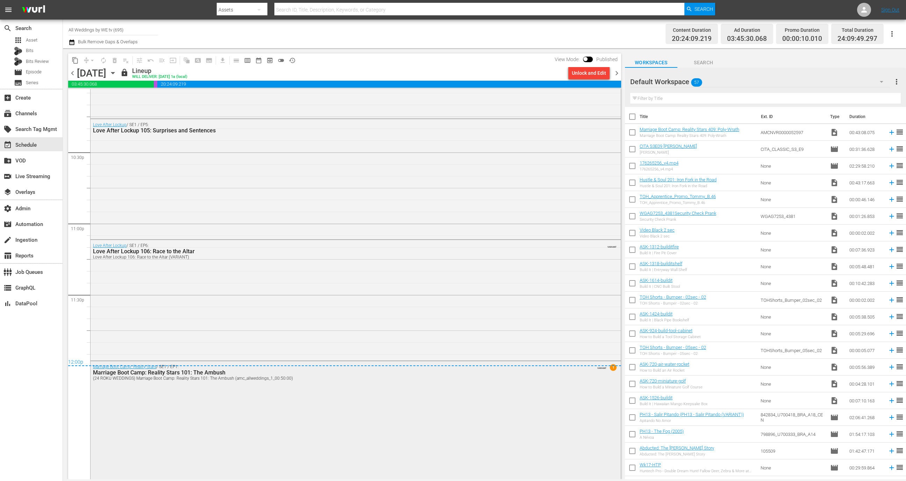
click at [224, 451] on div "Marriage Boot Camp: Reality Stars / SE1 / EP1: Marriage Boot Camp: Reality Star…" at bounding box center [355, 419] width 530 height 117
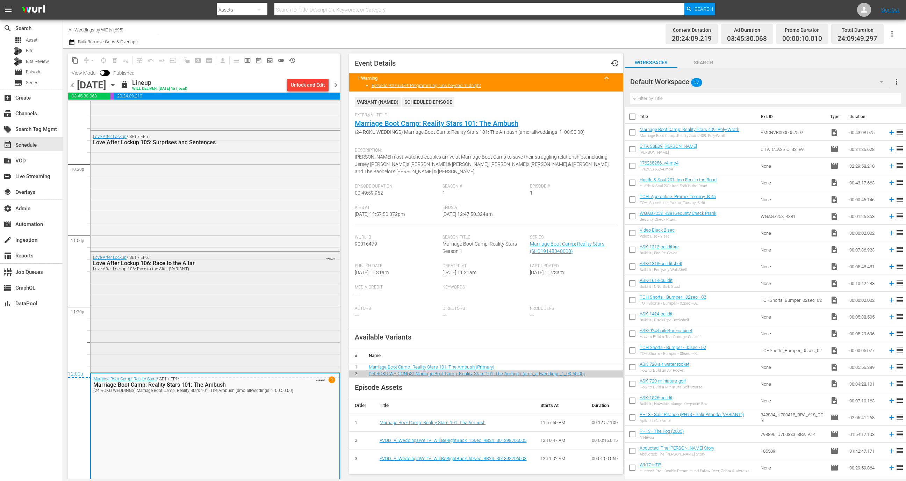
scroll to position [3156, 0]
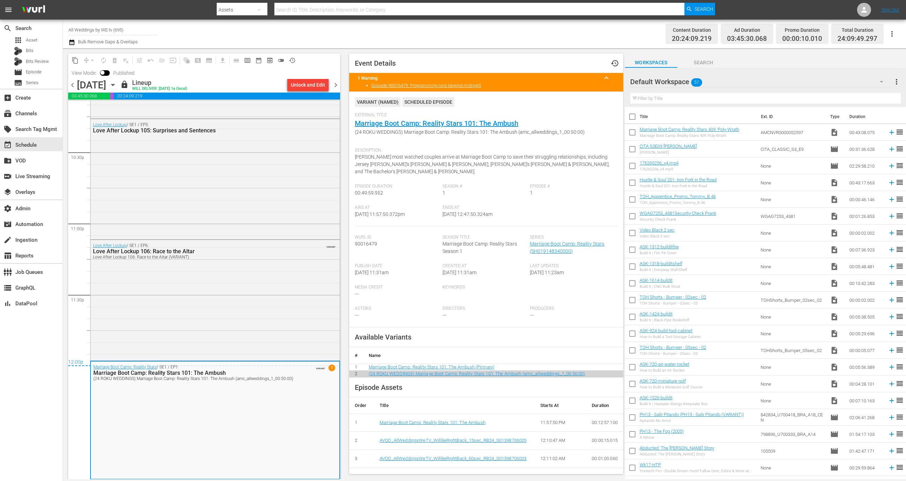
click at [337, 81] on span "chevron_right" at bounding box center [335, 85] width 9 height 9
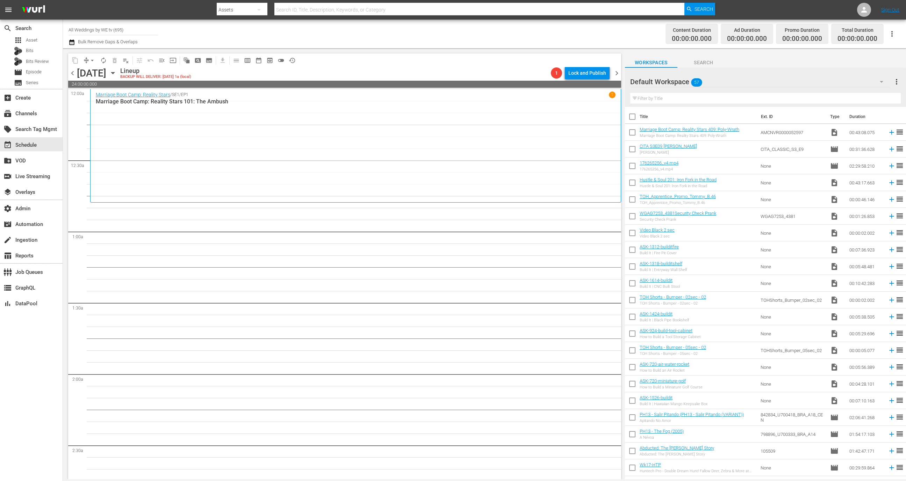
click at [237, 157] on div "Marriage Boot Camp: Reality Stars / SE1 / EP1 1 Marriage Boot Camp: Reality Sta…" at bounding box center [355, 146] width 519 height 108
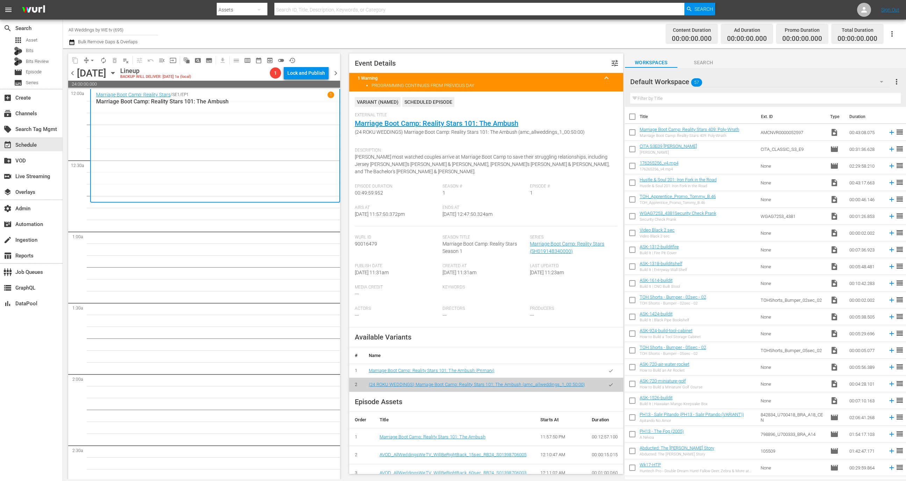
drag, startPoint x: 507, startPoint y: 205, endPoint x: 469, endPoint y: 206, distance: 38.1
click at [469, 206] on div "Ends At 10/2/25 @ 12:47:50.324am" at bounding box center [486, 215] width 88 height 21
click at [70, 76] on span "chevron_left" at bounding box center [72, 73] width 9 height 9
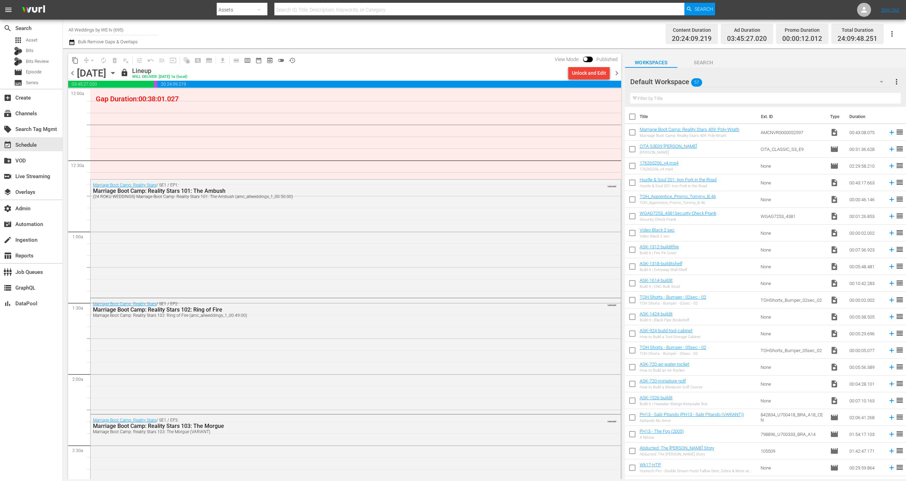
click at [68, 74] on span "chevron_left" at bounding box center [72, 73] width 9 height 9
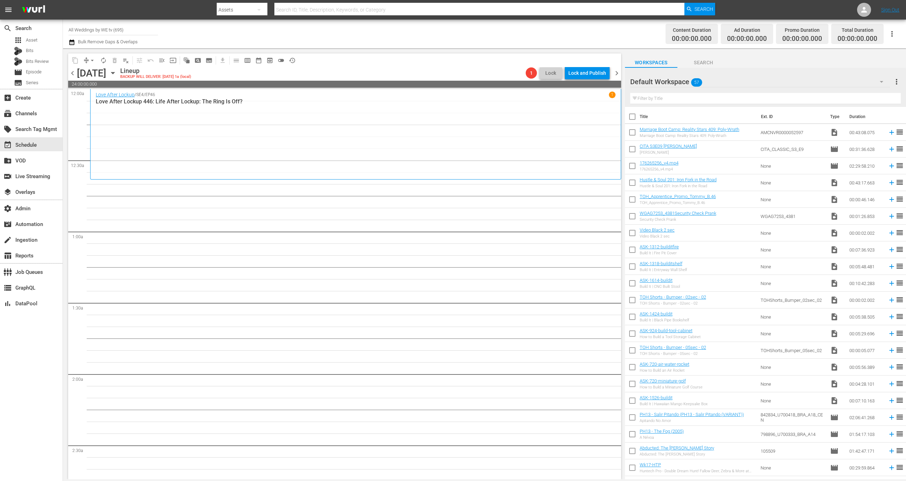
click at [72, 71] on span "chevron_left" at bounding box center [72, 73] width 9 height 9
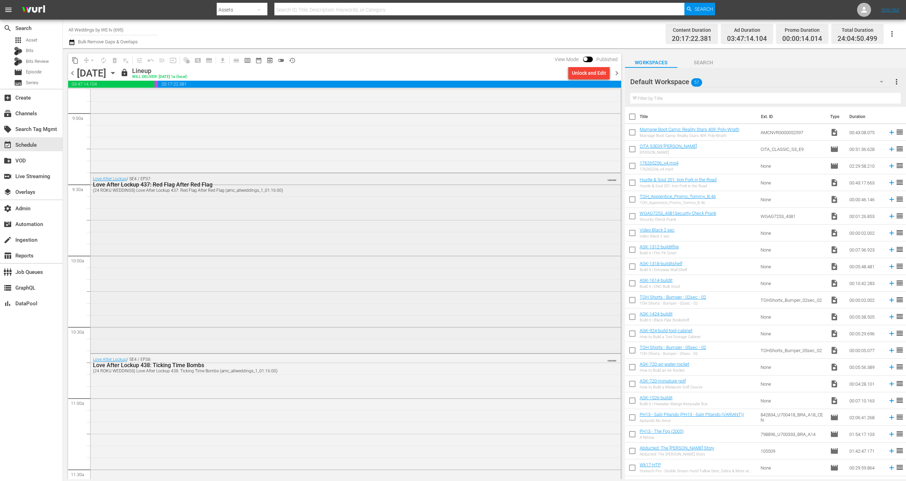
scroll to position [1360, 0]
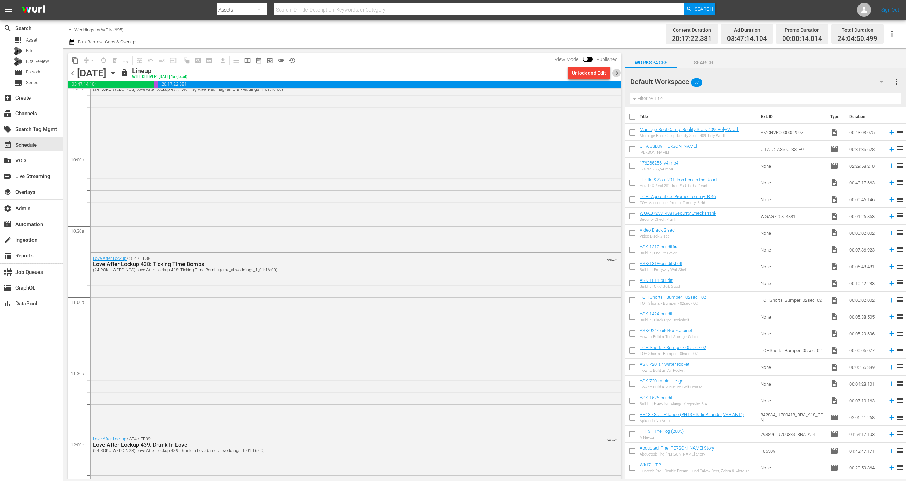
click at [615, 74] on span "chevron_right" at bounding box center [616, 73] width 9 height 9
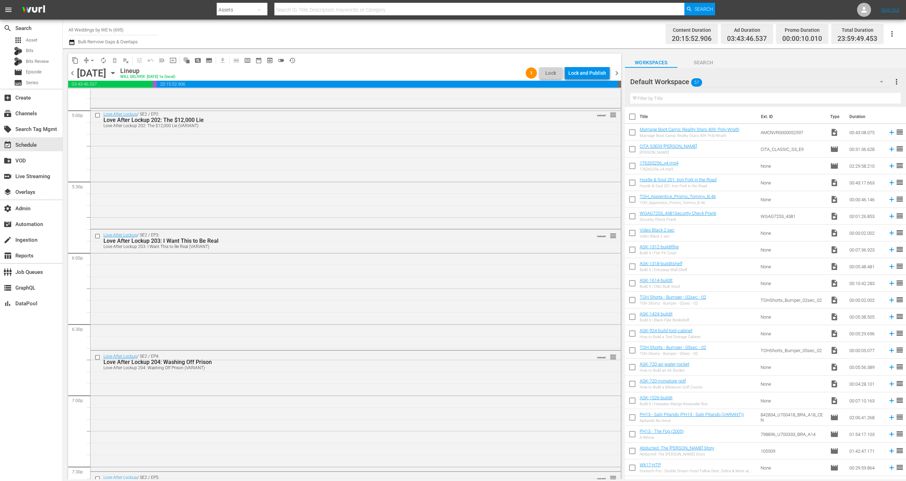
scroll to position [3121, 0]
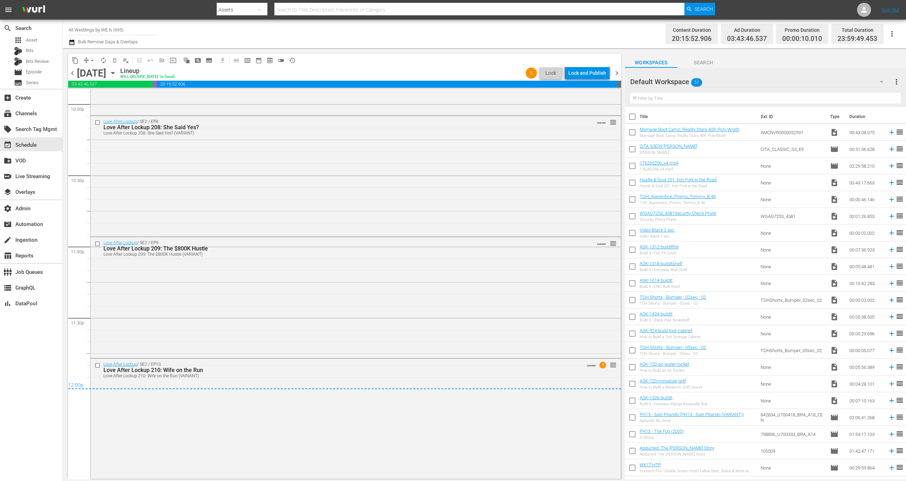
click at [611, 67] on div "1 Lock Lock and Publish" at bounding box center [567, 73] width 89 height 12
click at [615, 69] on span "chevron_right" at bounding box center [616, 73] width 9 height 9
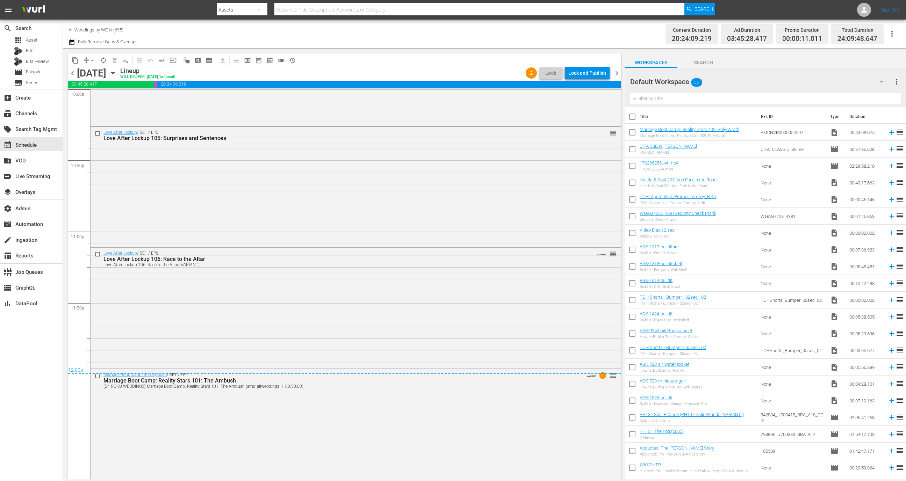
scroll to position [3144, 0]
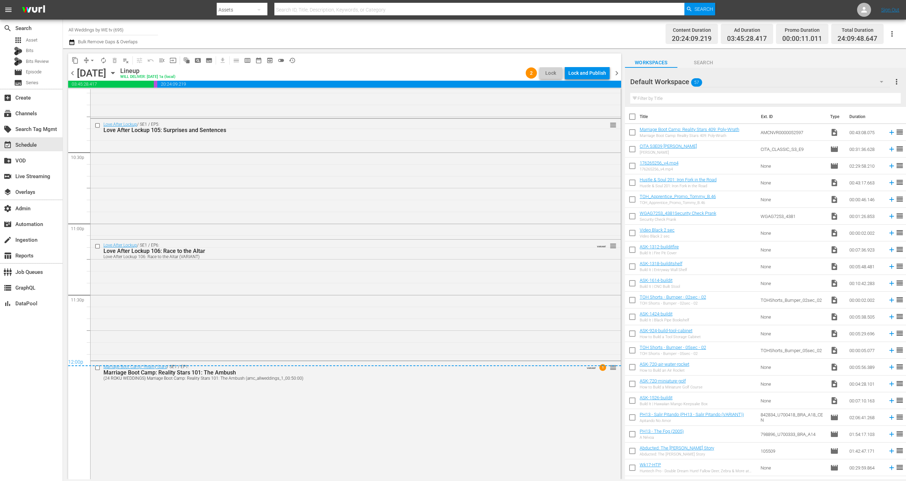
click at [619, 71] on span "chevron_right" at bounding box center [616, 73] width 9 height 9
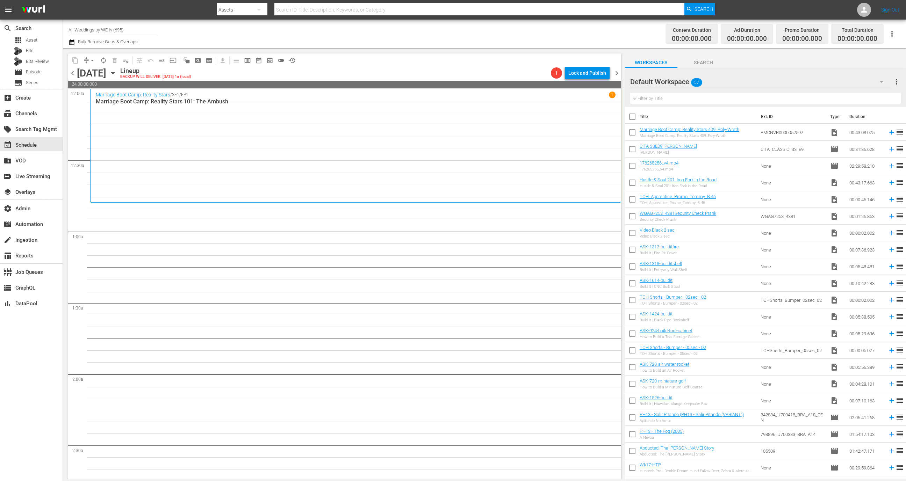
click at [73, 72] on span "chevron_left" at bounding box center [72, 73] width 9 height 9
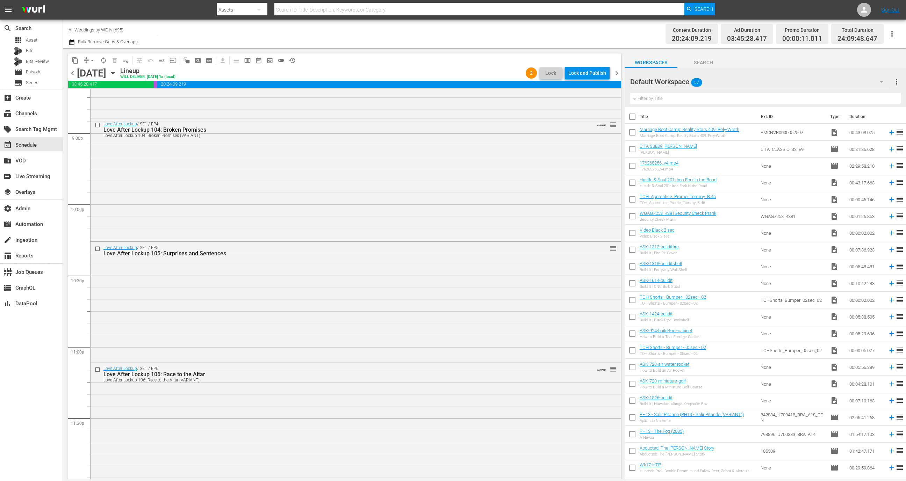
scroll to position [3144, 0]
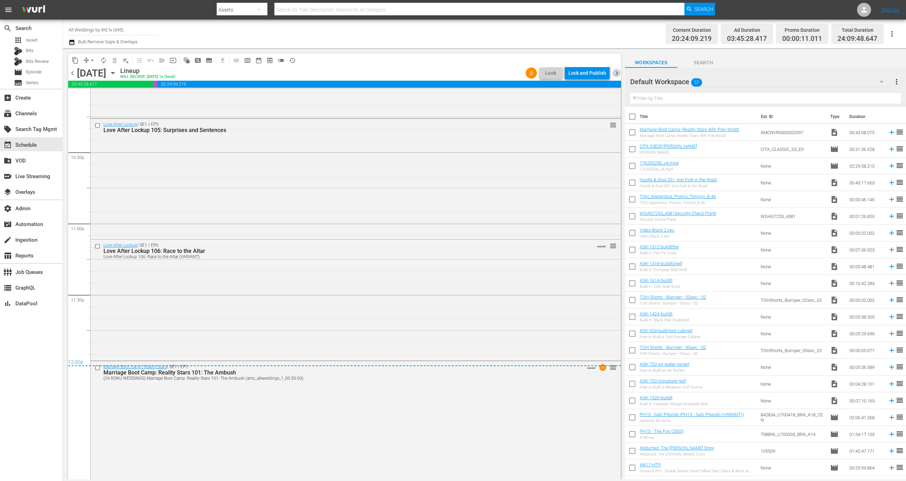
click at [616, 71] on span "chevron_right" at bounding box center [616, 73] width 9 height 9
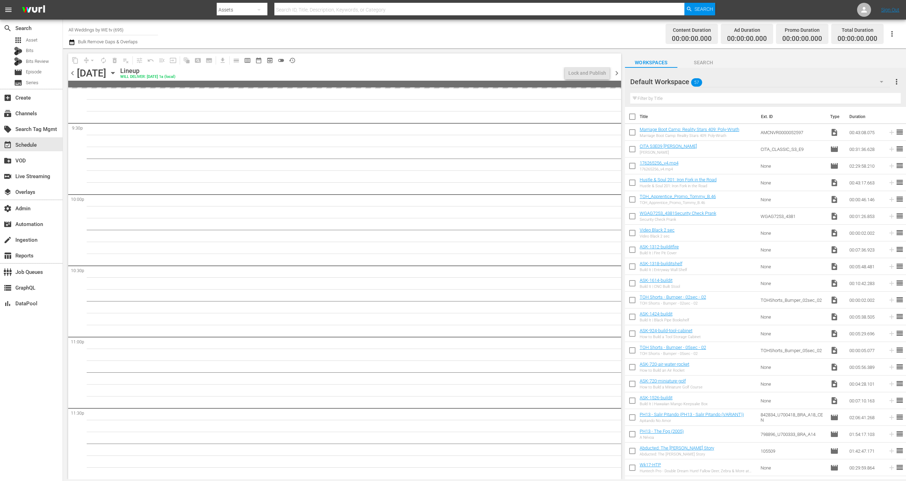
scroll to position [3030, 0]
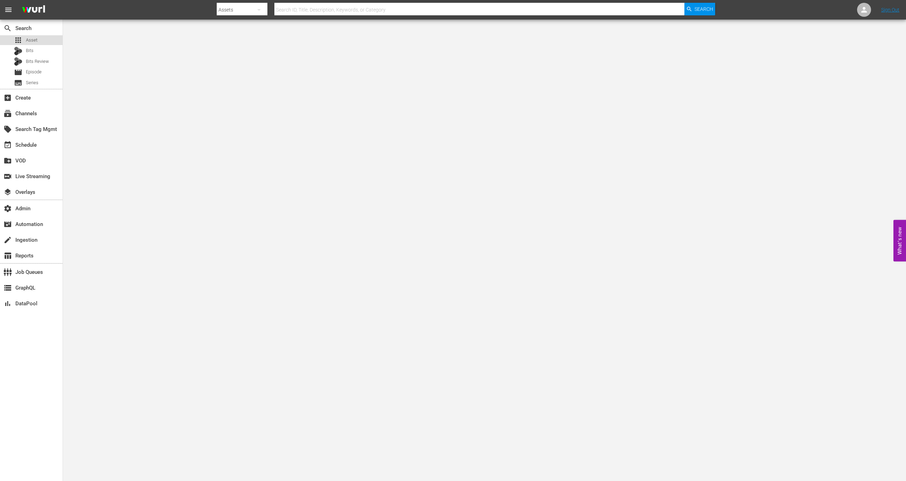
click at [46, 42] on div "apps Asset" at bounding box center [31, 40] width 63 height 10
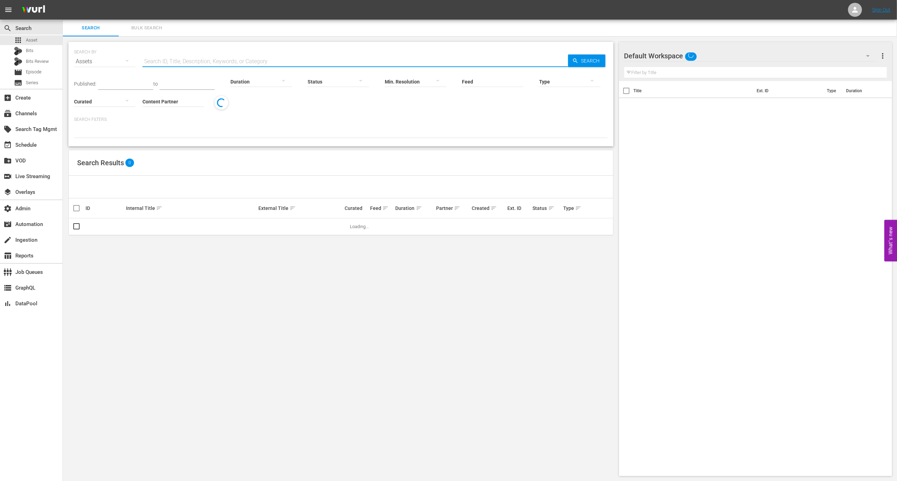
click at [188, 61] on input "text" at bounding box center [356, 61] width 426 height 17
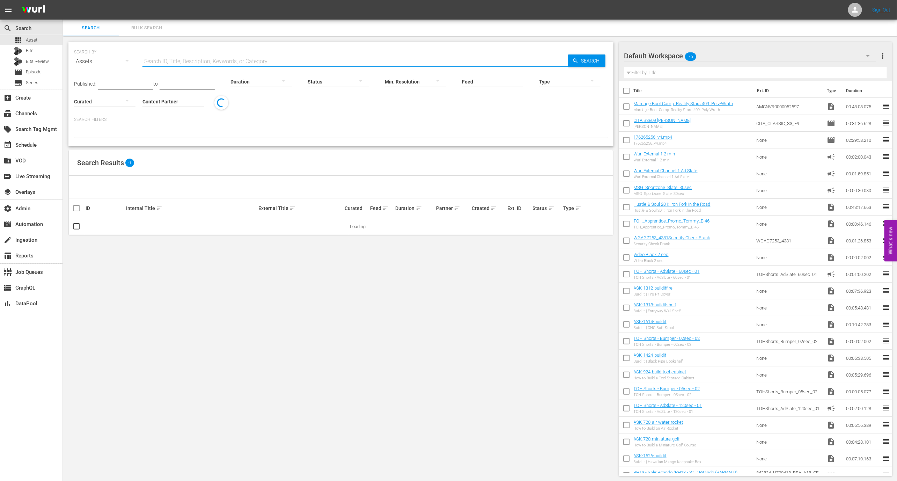
paste input "AMCNVR0000037695"
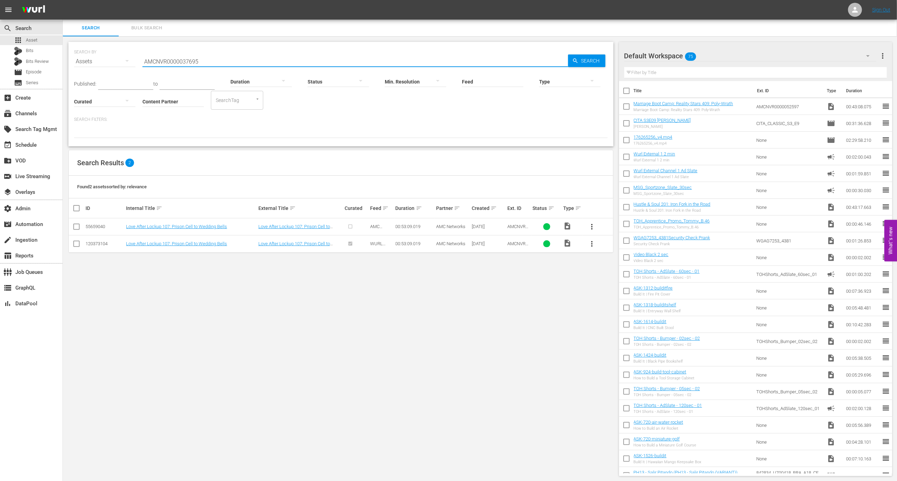
type input "AMCNVR0000037695"
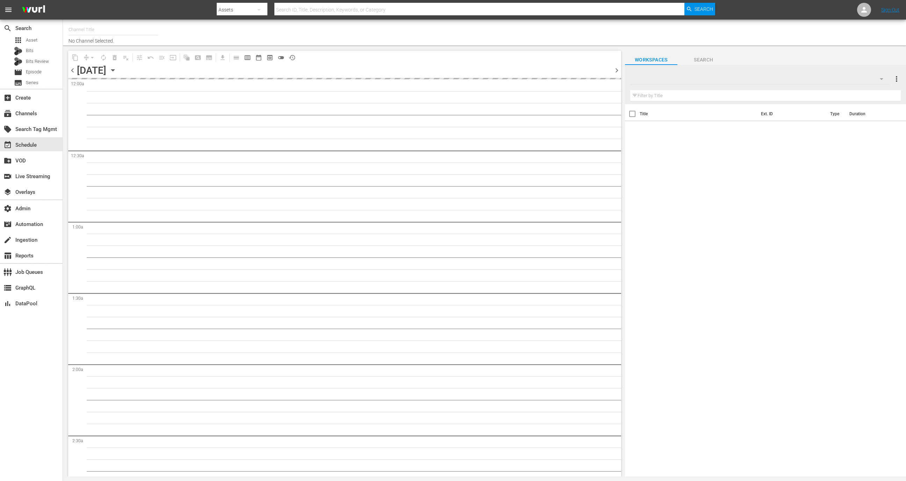
type input "All Weddings by WE tv (695)"
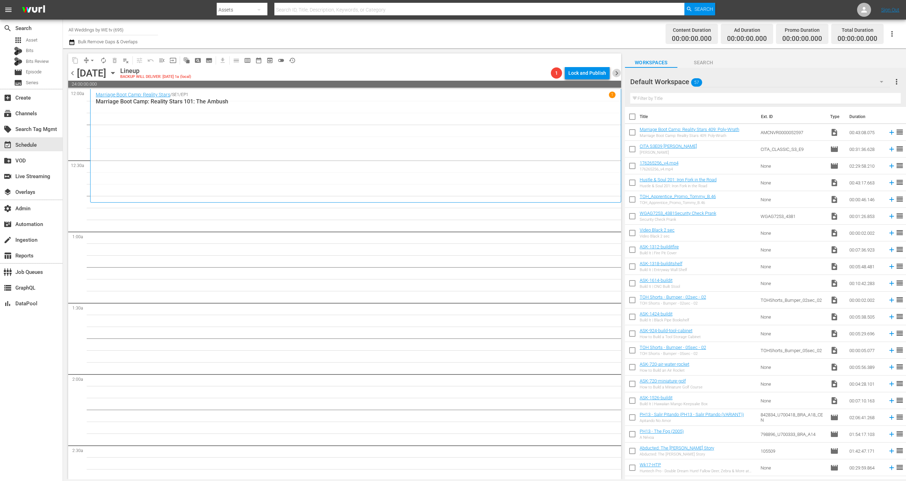
click at [617, 77] on span "chevron_right" at bounding box center [616, 73] width 9 height 9
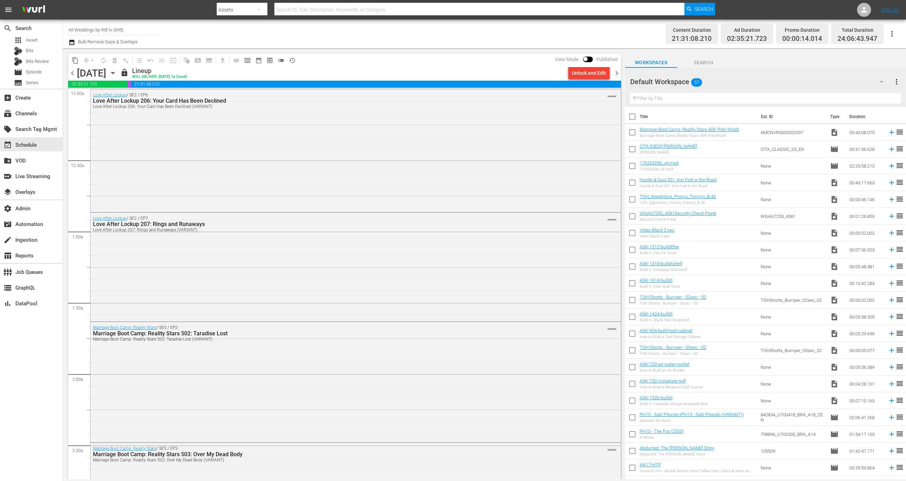
click at [72, 73] on span "chevron_left" at bounding box center [72, 73] width 9 height 9
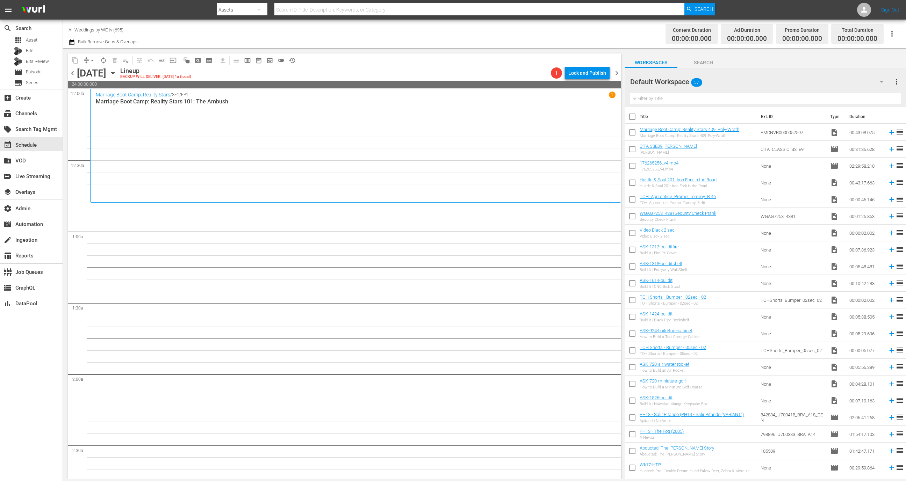
click at [73, 74] on span "chevron_left" at bounding box center [72, 73] width 9 height 9
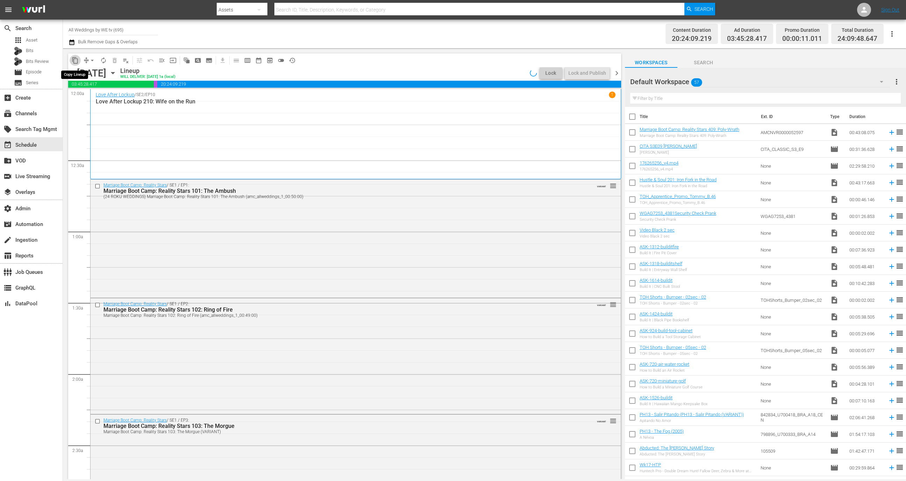
click at [74, 60] on span "content_copy" at bounding box center [75, 60] width 7 height 7
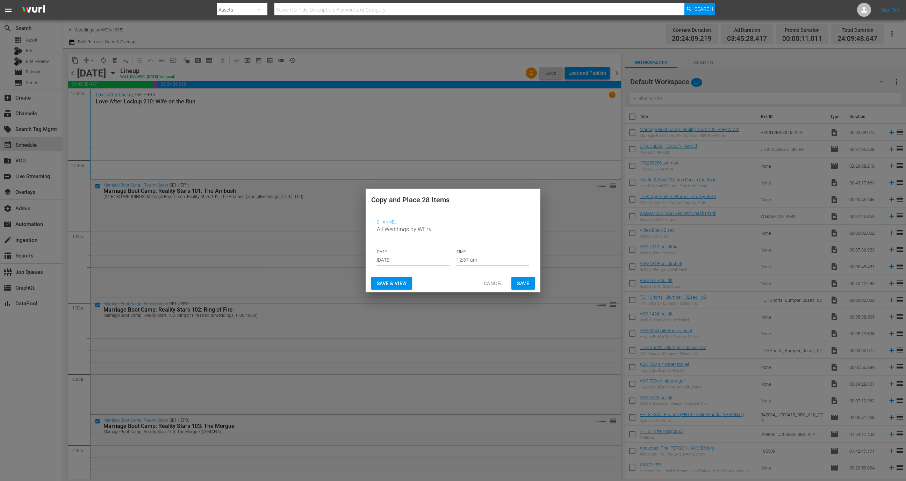
click at [423, 256] on input "Sep 17th 2025" at bounding box center [413, 260] width 73 height 10
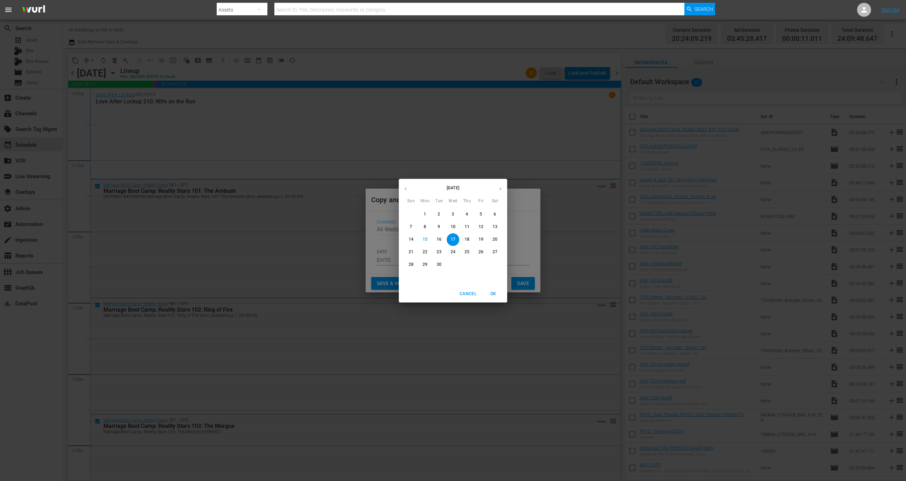
click at [495, 184] on button "button" at bounding box center [500, 189] width 14 height 14
click at [498, 185] on button "button" at bounding box center [500, 189] width 14 height 14
click at [426, 214] on p "1" at bounding box center [424, 214] width 2 height 6
type input "Dec 1st 2025"
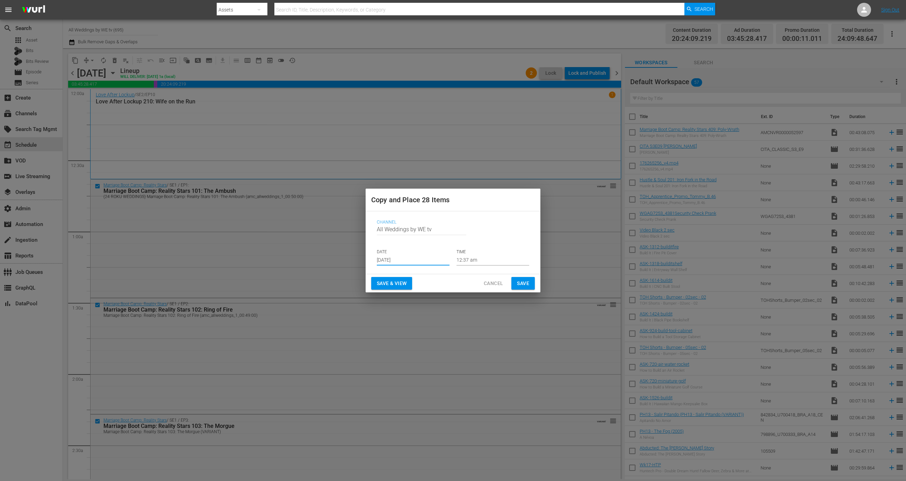
click at [400, 281] on span "Save & View" at bounding box center [392, 283] width 30 height 9
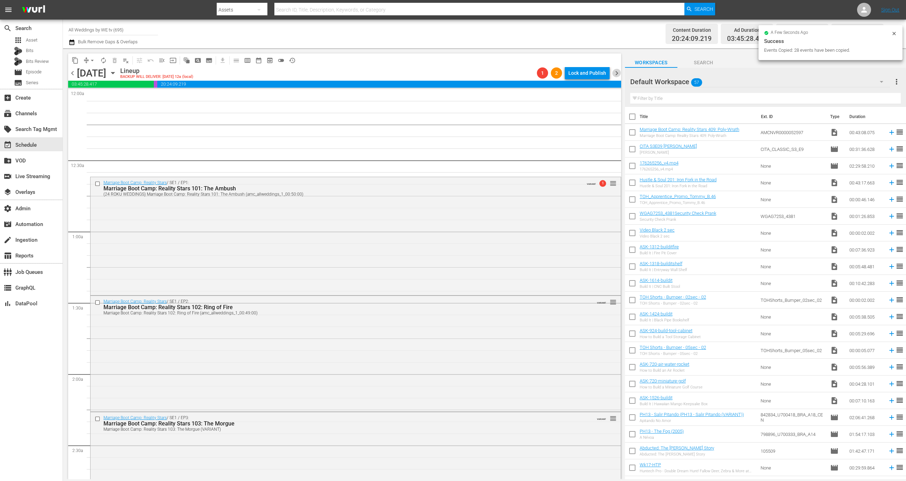
click at [615, 72] on span "chevron_right" at bounding box center [616, 73] width 9 height 9
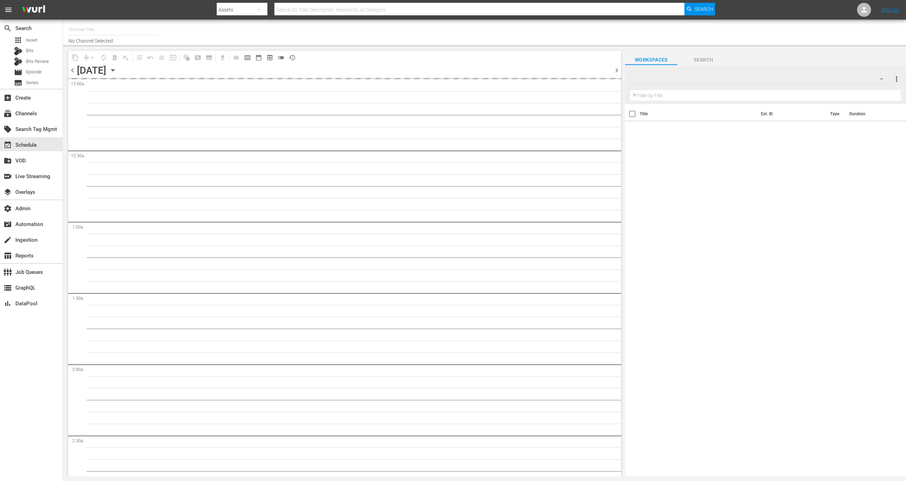
type input "All Weddings by WE tv (695)"
